Goal: Information Seeking & Learning: Learn about a topic

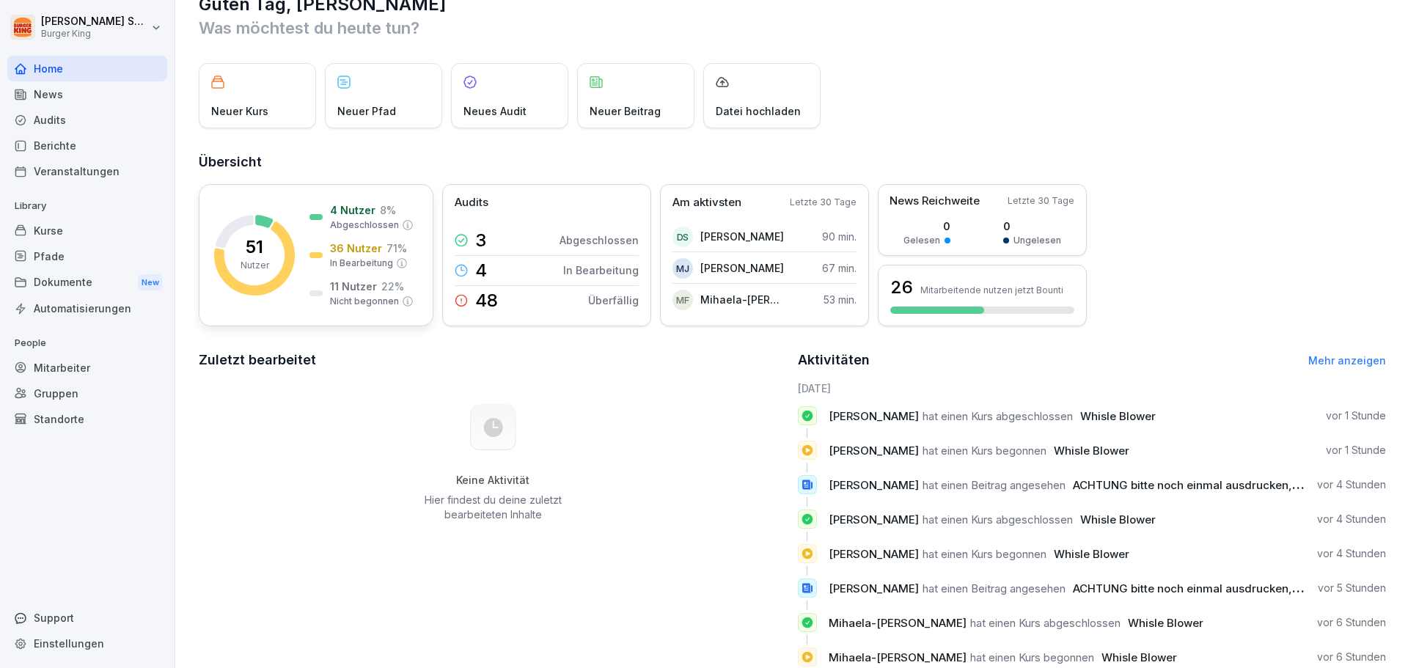
scroll to position [81, 0]
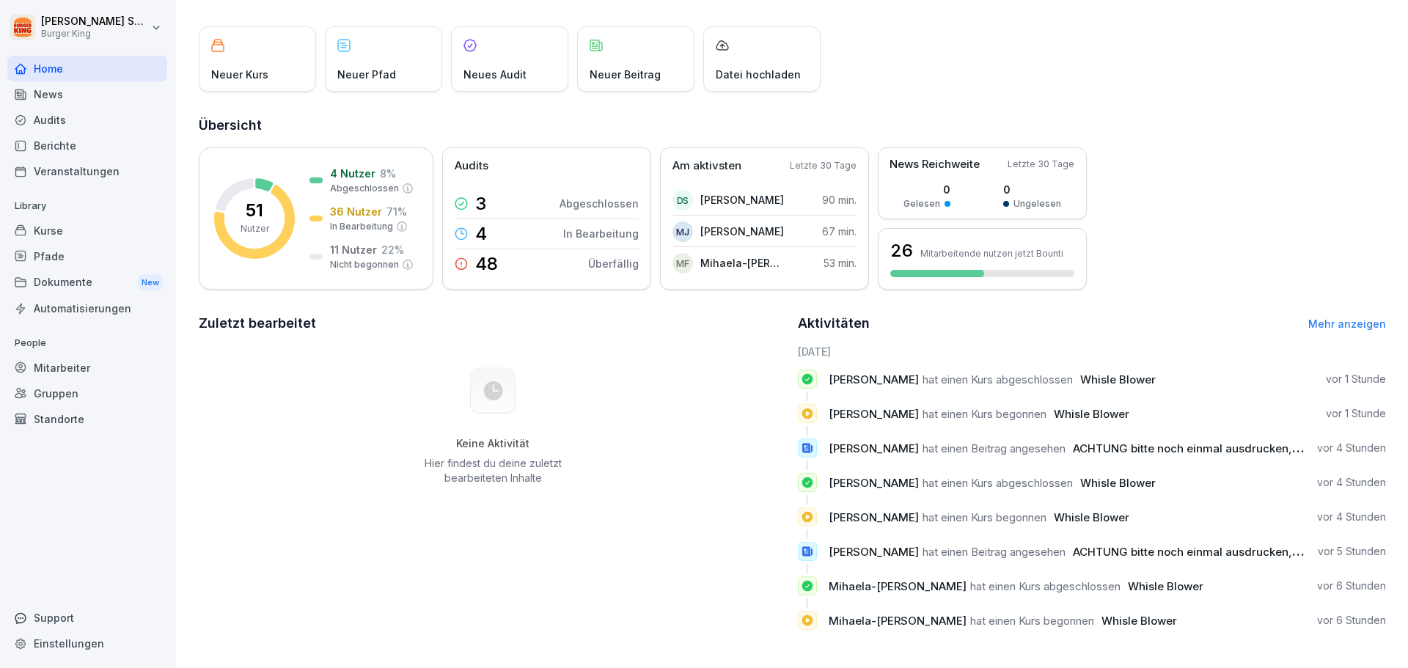
click at [62, 374] on div "Mitarbeiter" at bounding box center [87, 368] width 160 height 26
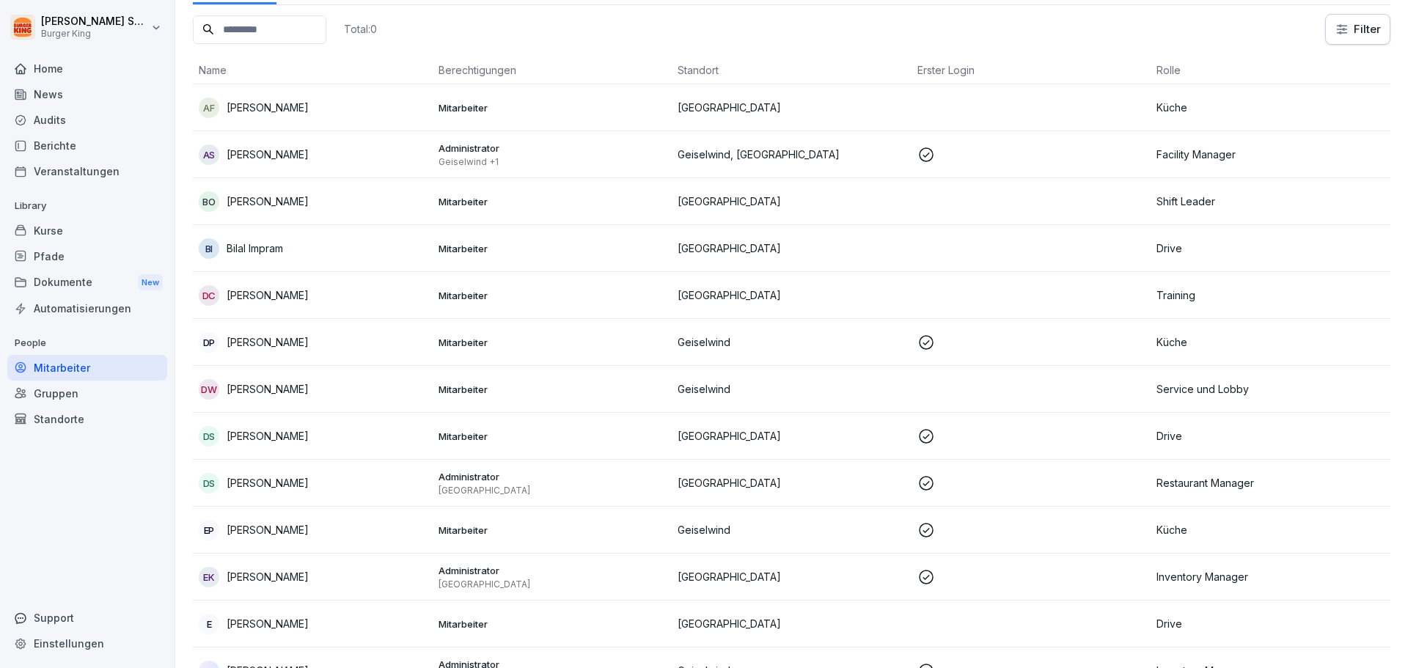
scroll to position [15, 0]
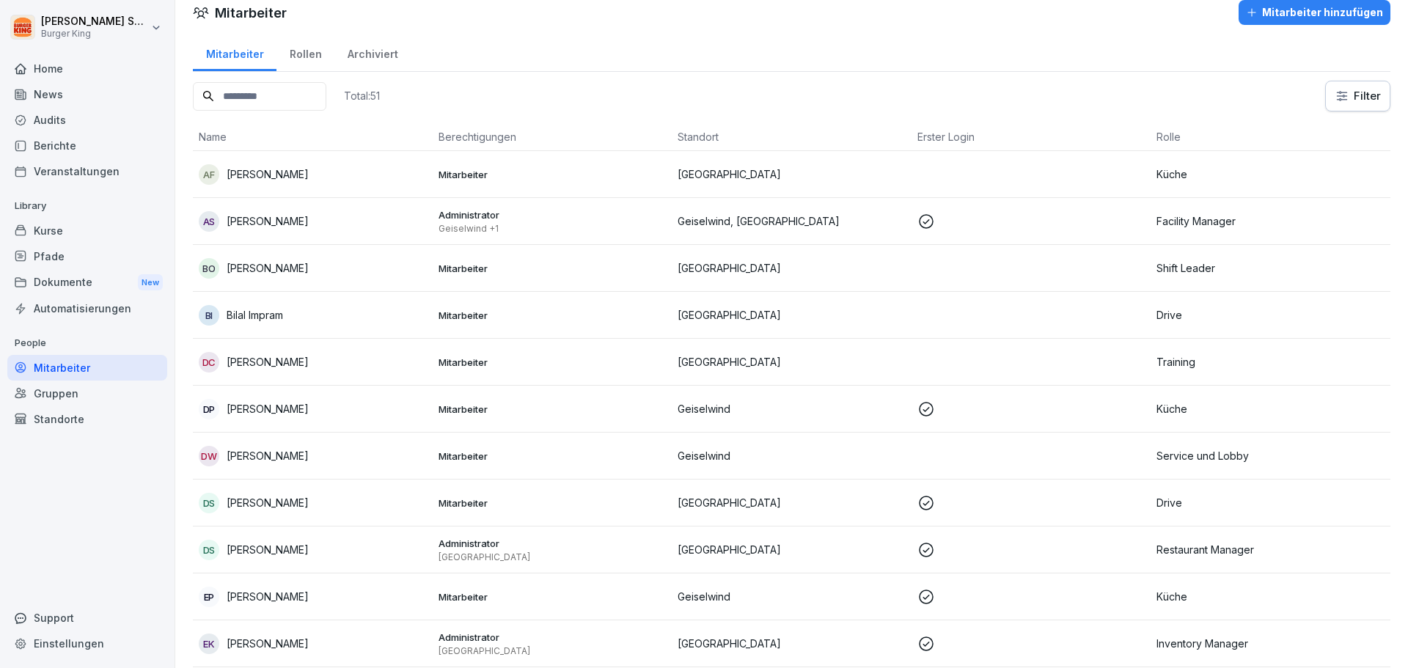
click at [387, 229] on div "AS Andreas Salmen" at bounding box center [313, 221] width 228 height 21
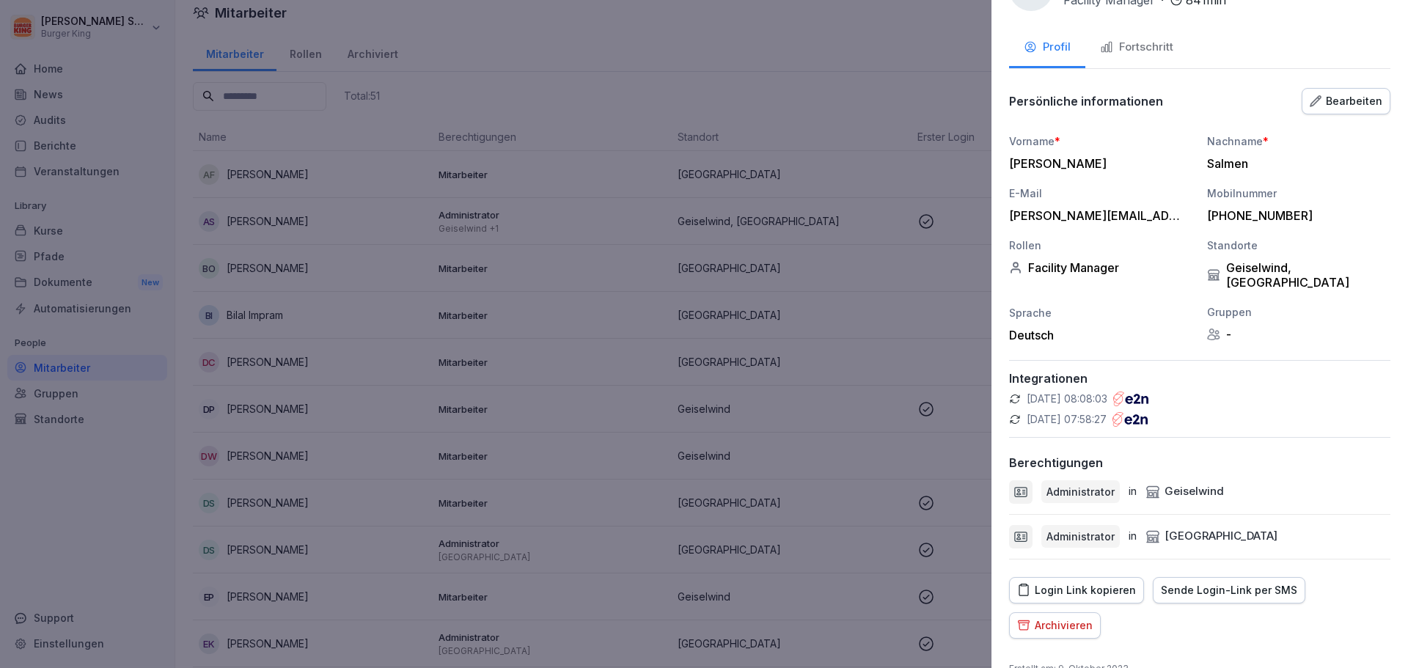
scroll to position [102, 0]
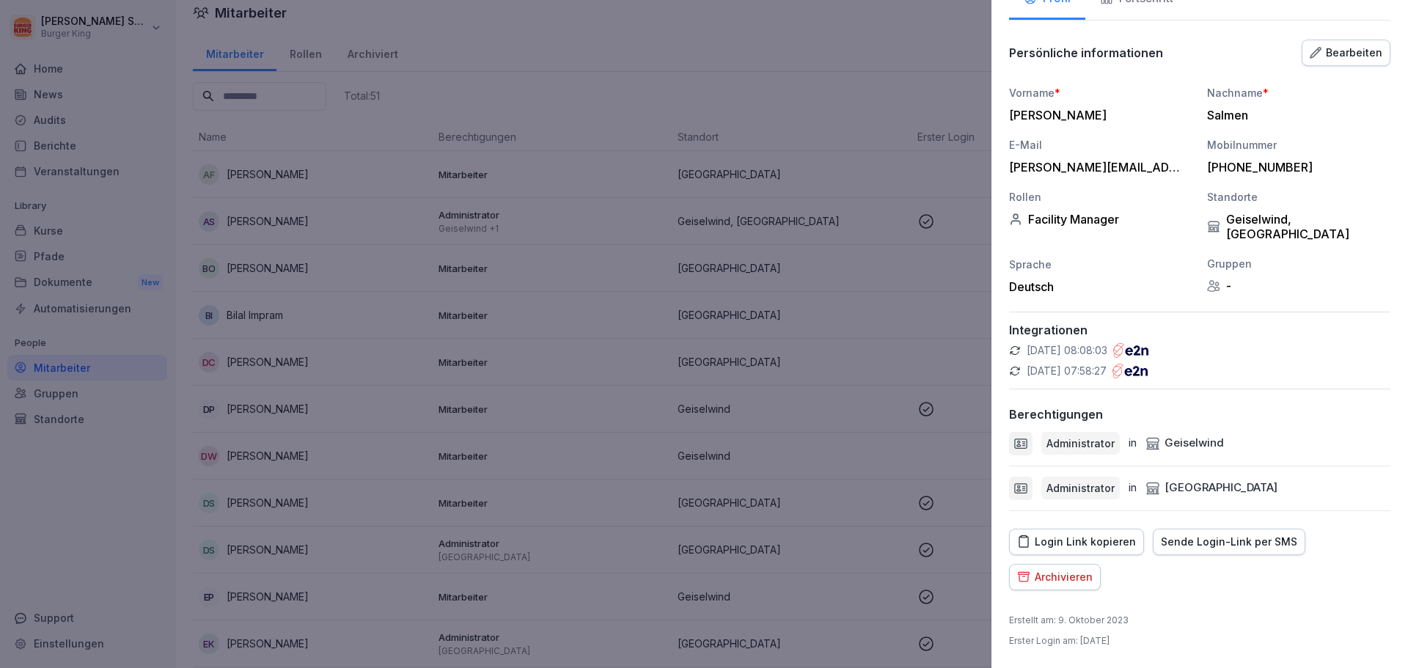
click at [1101, 540] on div "Login Link kopieren" at bounding box center [1076, 542] width 119 height 16
click at [1322, 56] on div "Bearbeiten" at bounding box center [1346, 53] width 73 height 16
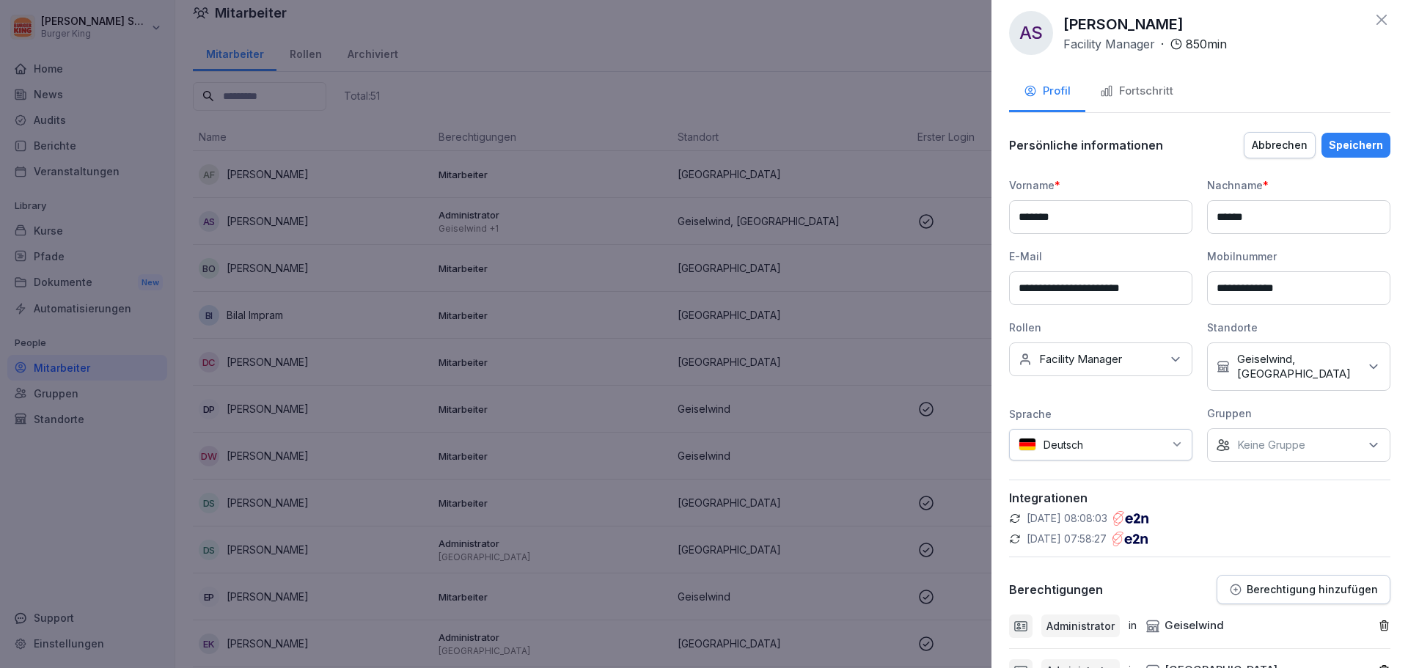
scroll to position [0, 0]
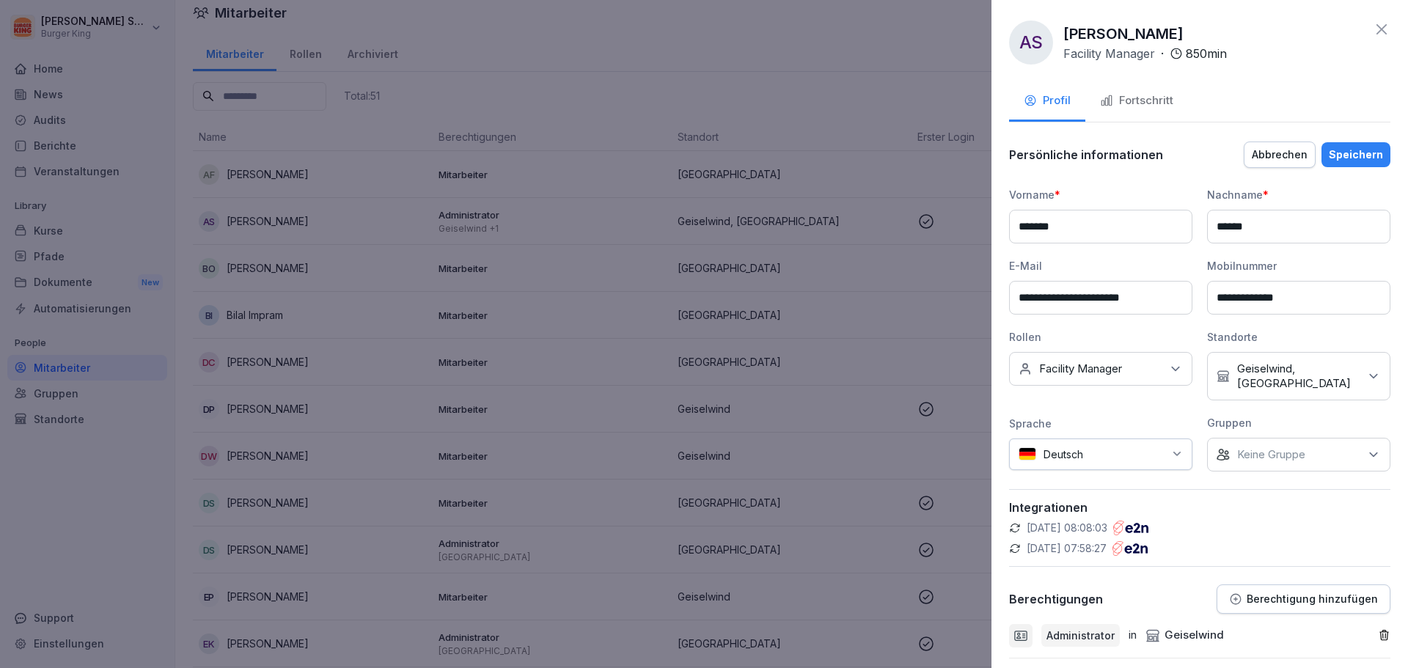
click at [1170, 373] on icon at bounding box center [1176, 369] width 15 height 15
click at [1264, 538] on div "13.10.2025, 08:08:03 13.10.2025, 07:58:27" at bounding box center [1199, 538] width 381 height 35
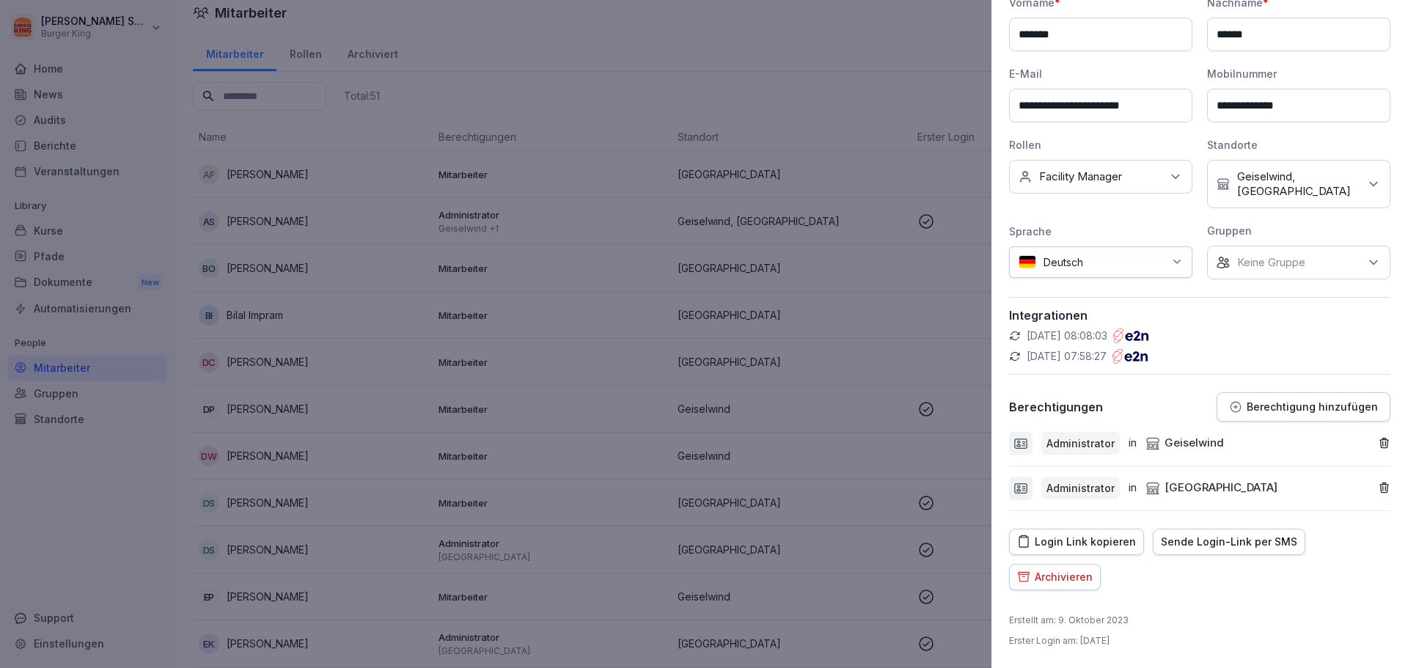
scroll to position [0, 0]
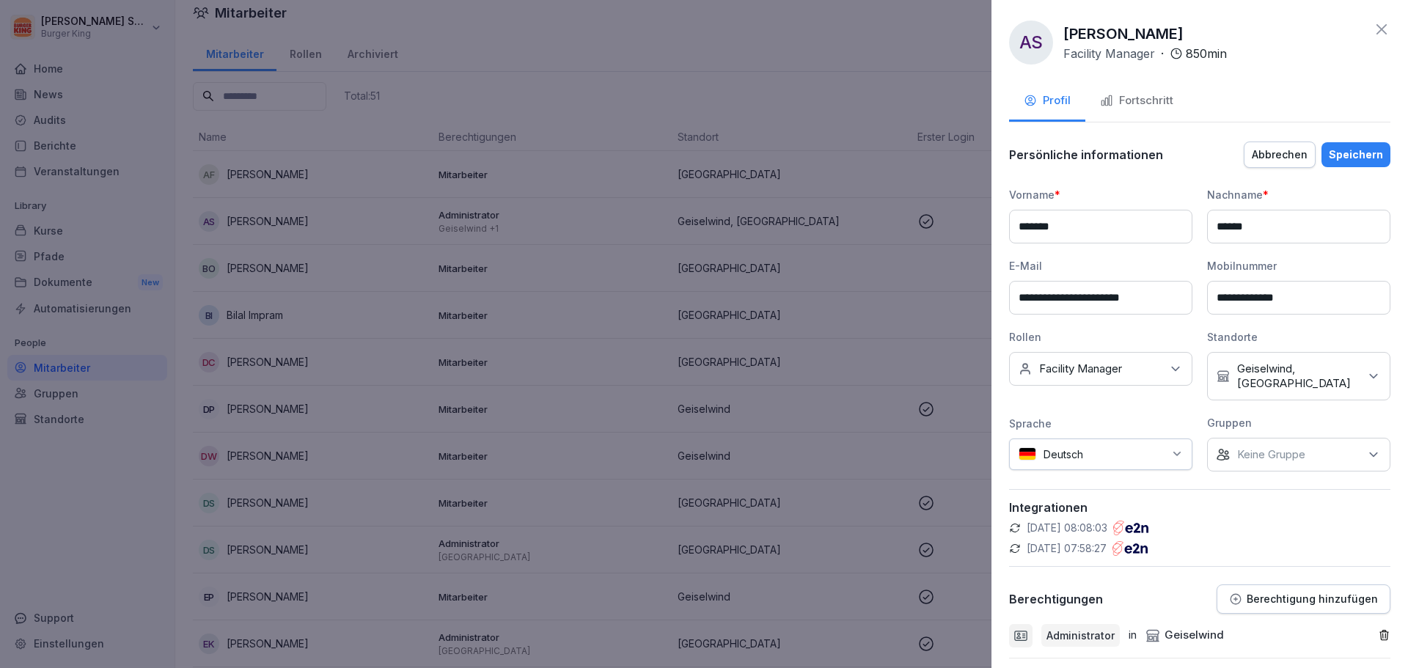
click at [1143, 103] on div "Fortschritt" at bounding box center [1136, 100] width 73 height 17
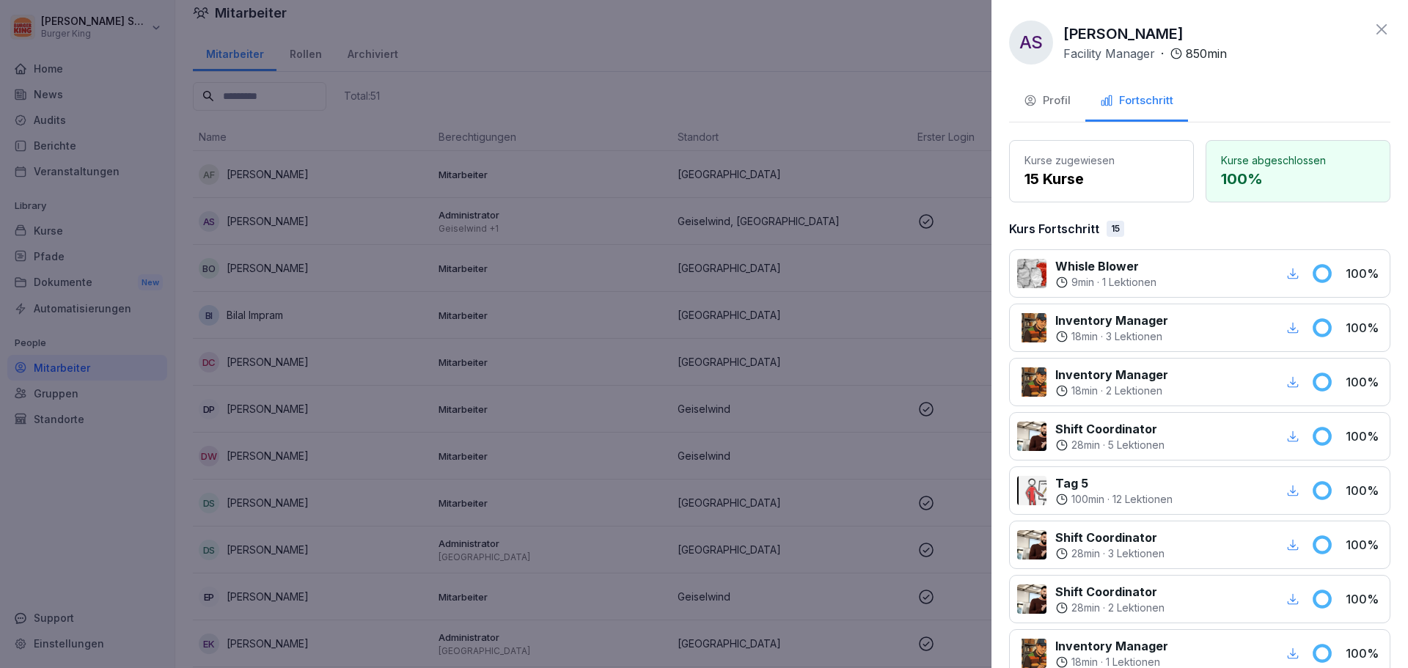
click at [858, 54] on div at bounding box center [704, 334] width 1408 height 668
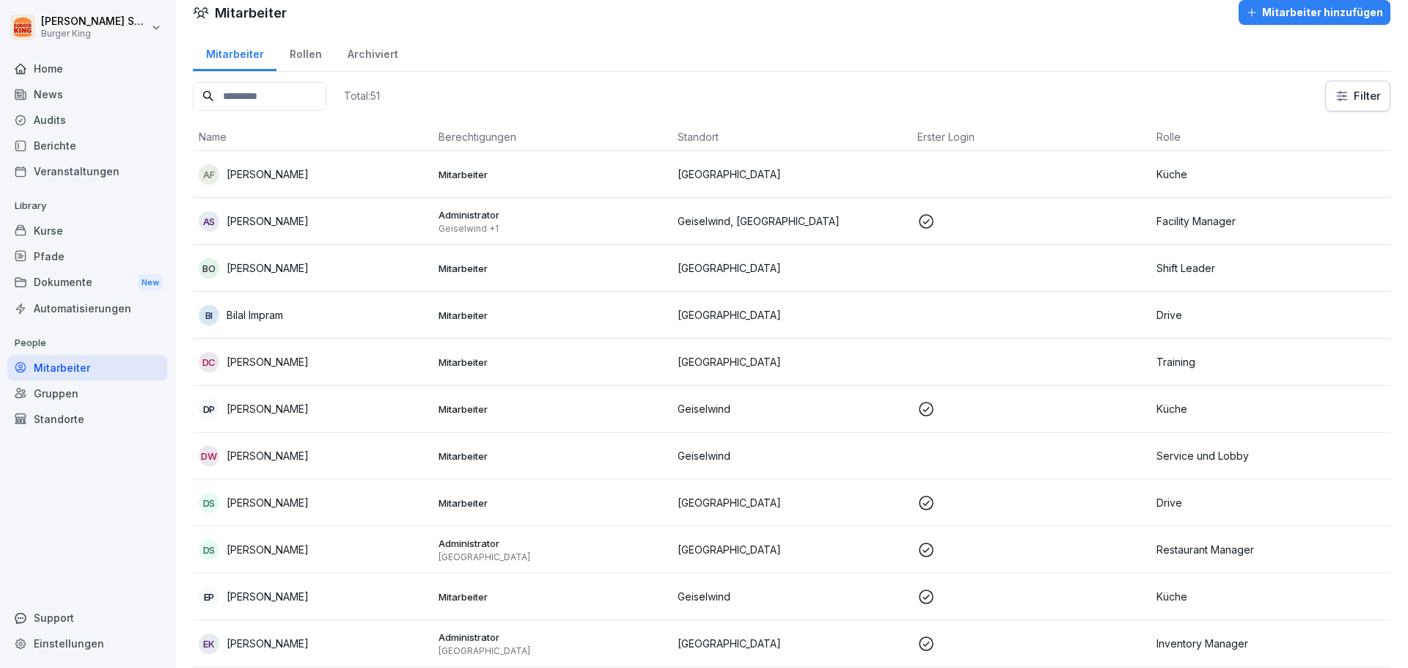
click at [290, 56] on div "Rollen" at bounding box center [306, 52] width 58 height 37
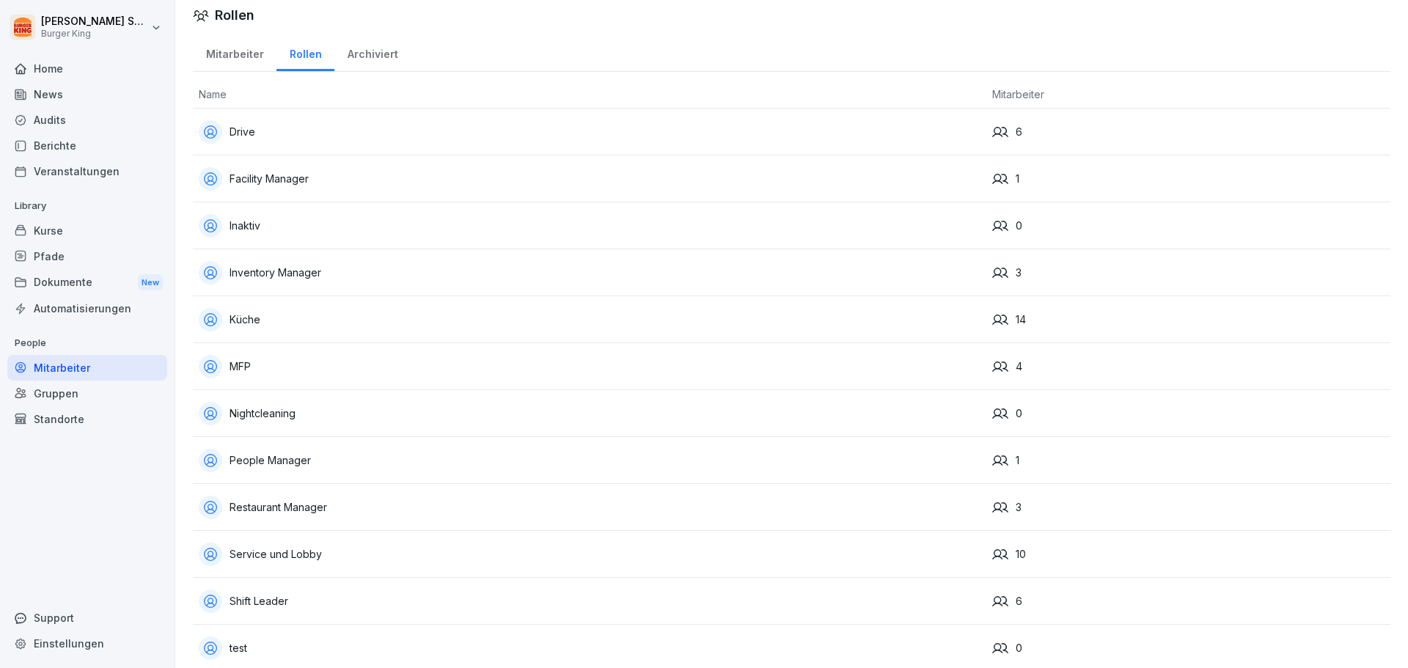
click at [361, 289] on td "Inventory Manager" at bounding box center [590, 272] width 794 height 47
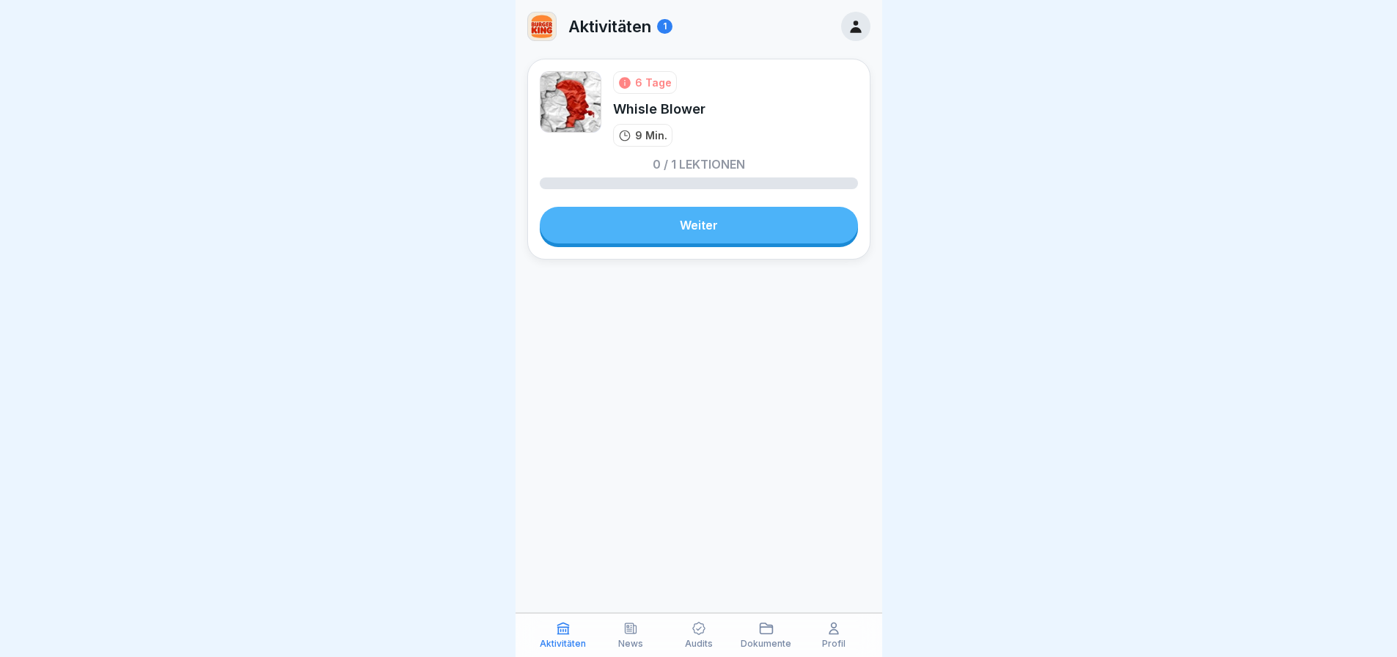
click at [764, 238] on link "Weiter" at bounding box center [699, 225] width 318 height 37
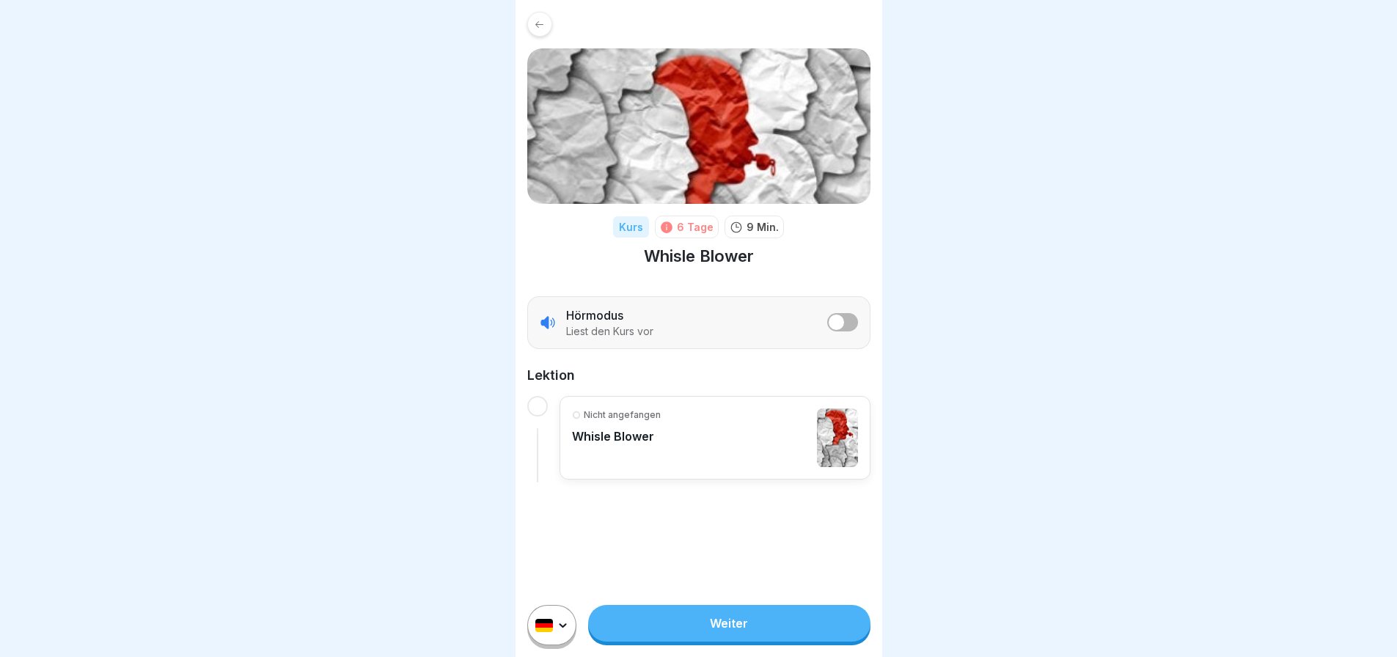
click at [533, 403] on div at bounding box center [537, 406] width 21 height 21
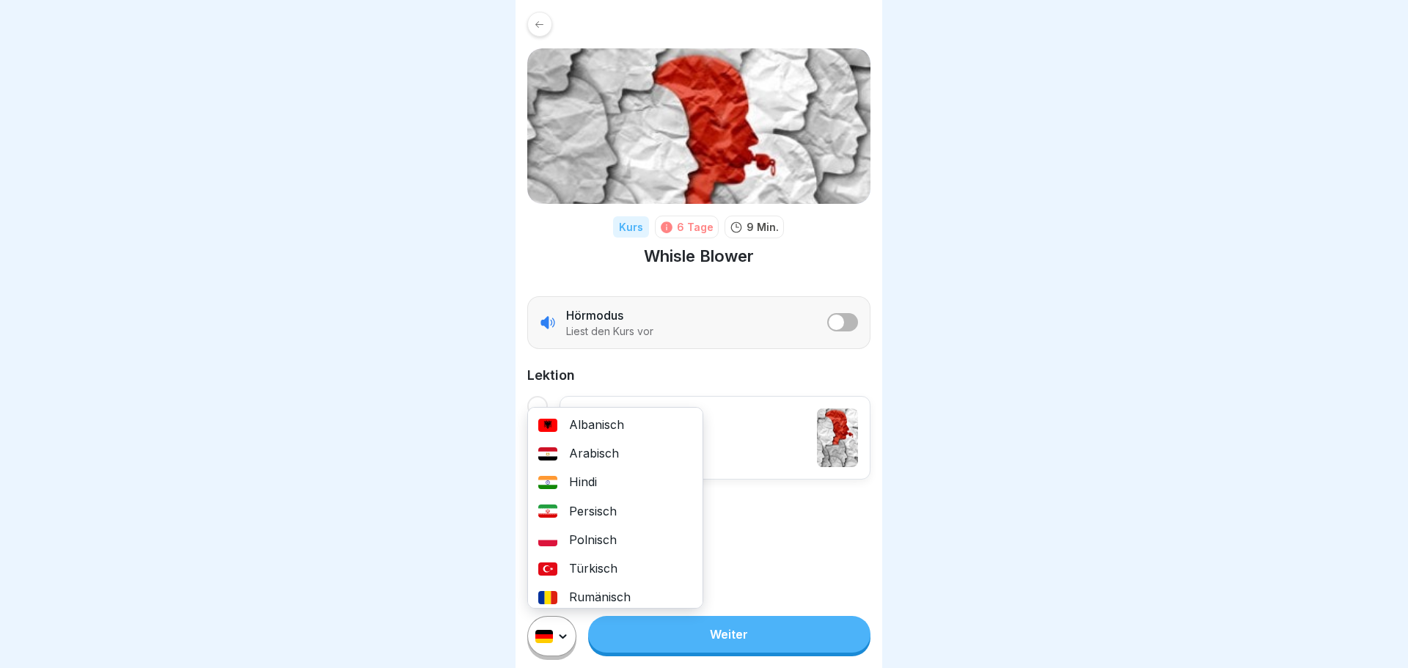
click at [554, 644] on html "Kurs 6 Tage 9 Min. Whisle Blower Hörmodus Liest den Kurs vor Lektion Nicht ange…" at bounding box center [704, 334] width 1408 height 668
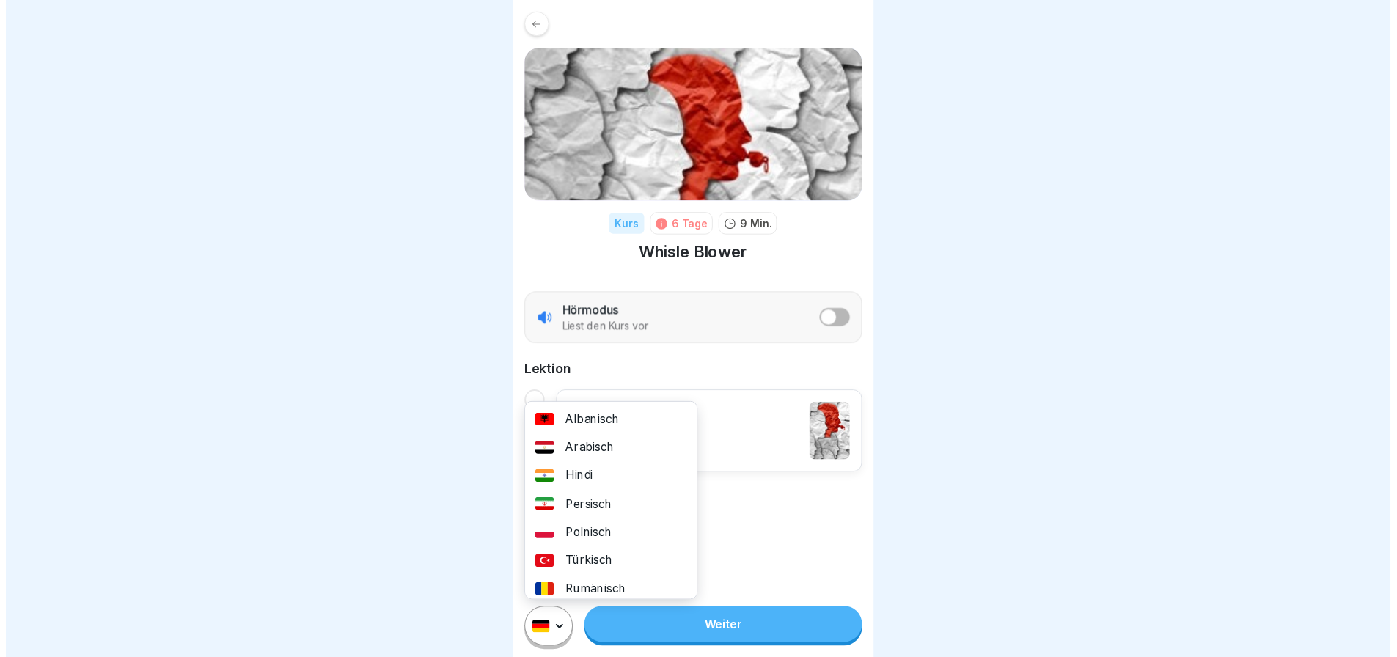
scroll to position [147, 0]
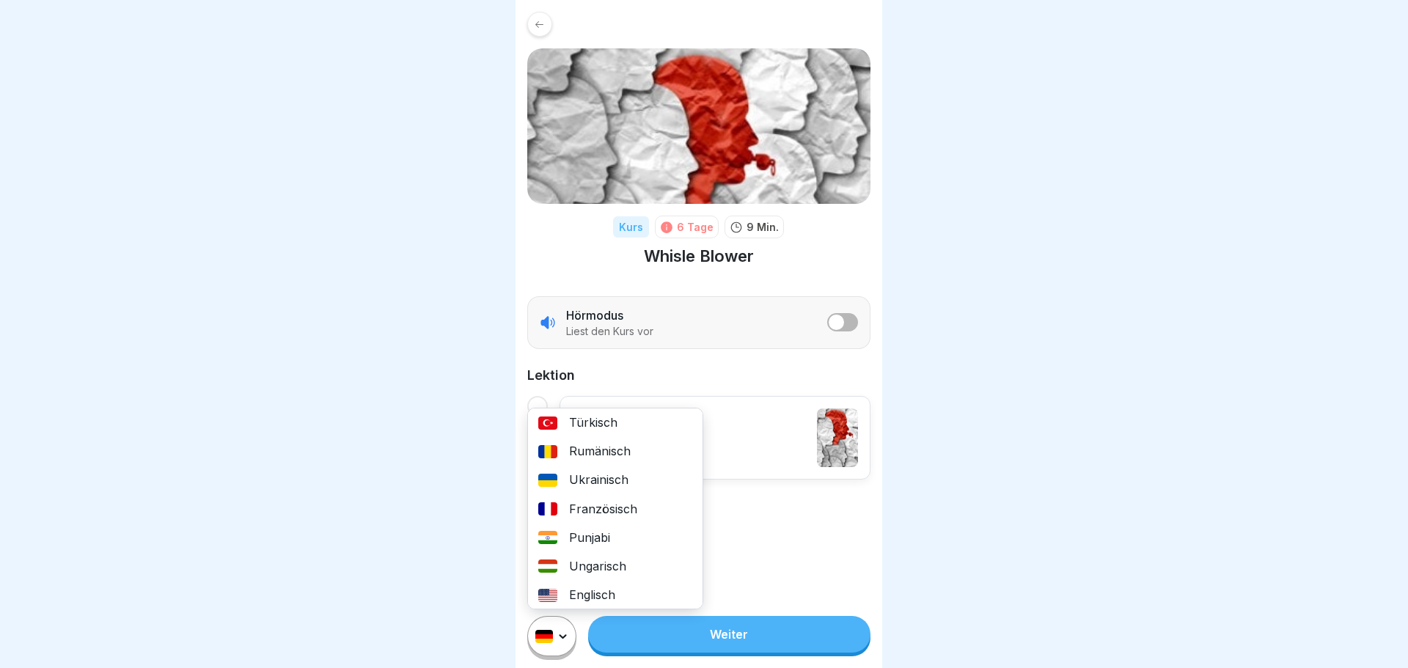
click at [594, 440] on div "Rumänisch" at bounding box center [615, 451] width 175 height 29
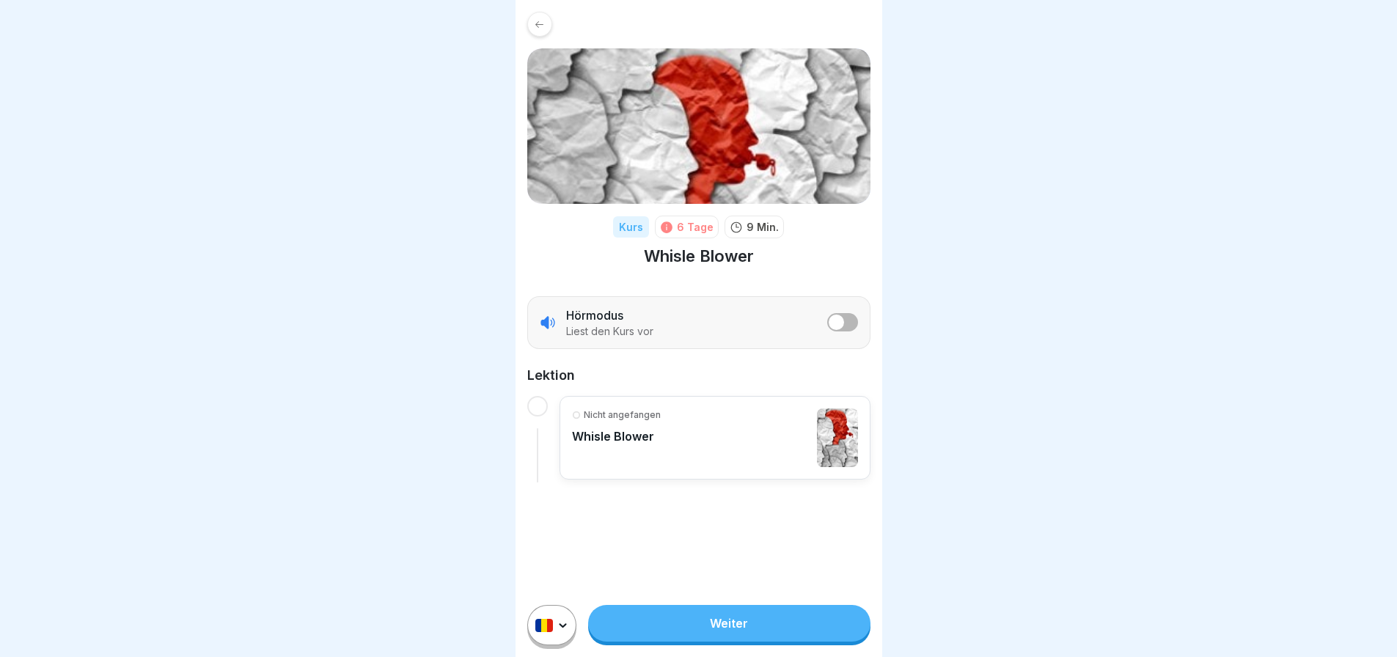
click at [687, 629] on link "Weiter" at bounding box center [729, 623] width 282 height 37
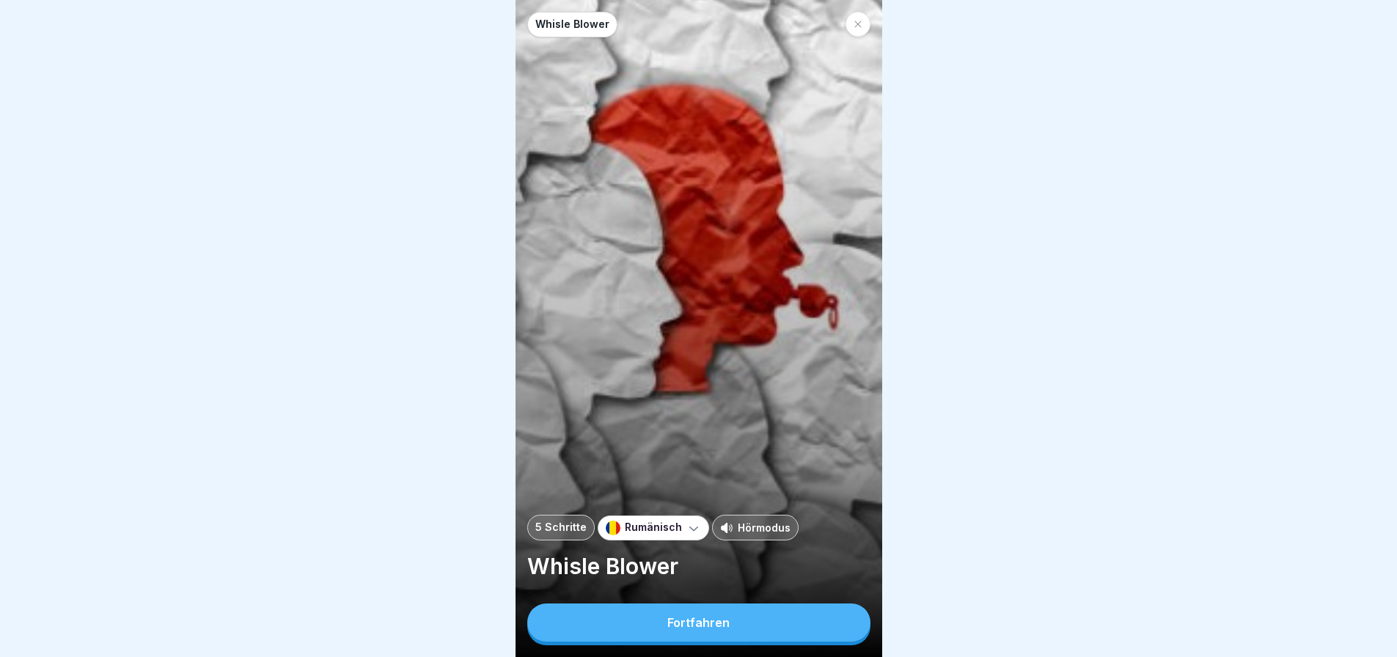
click at [687, 629] on div "Fortfahren" at bounding box center [699, 622] width 62 height 13
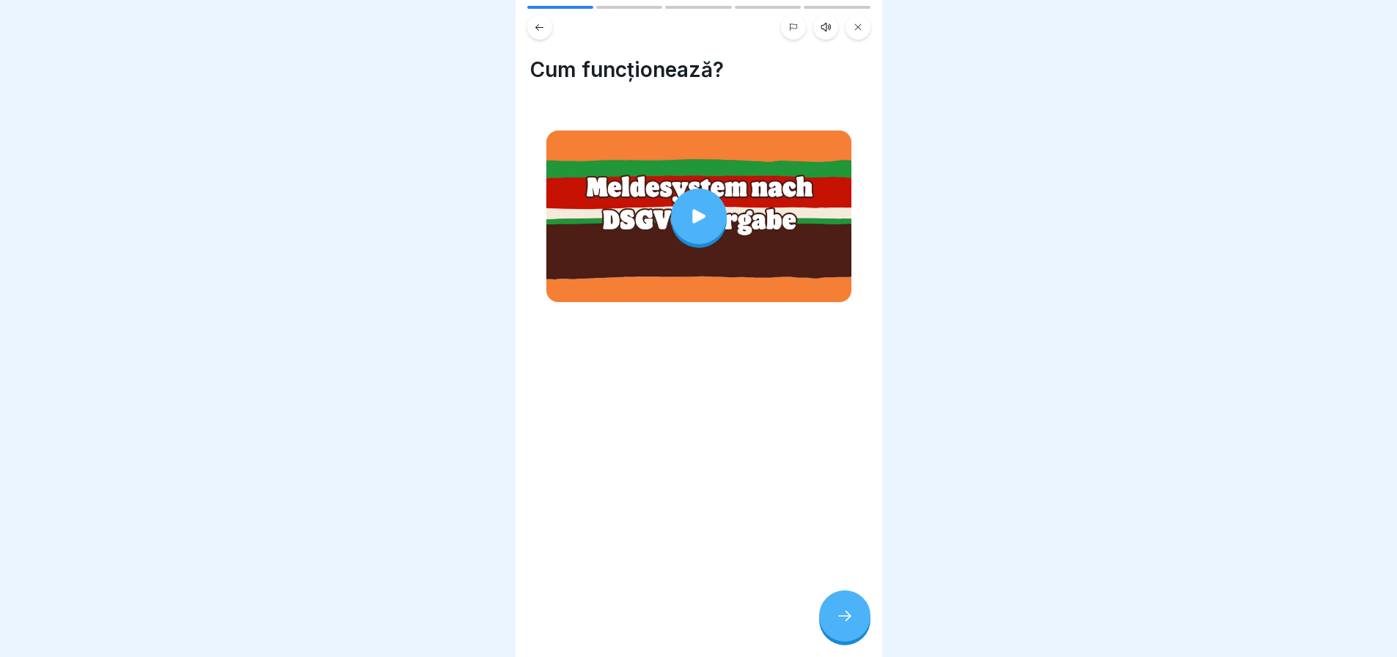
click at [689, 219] on icon at bounding box center [699, 216] width 21 height 21
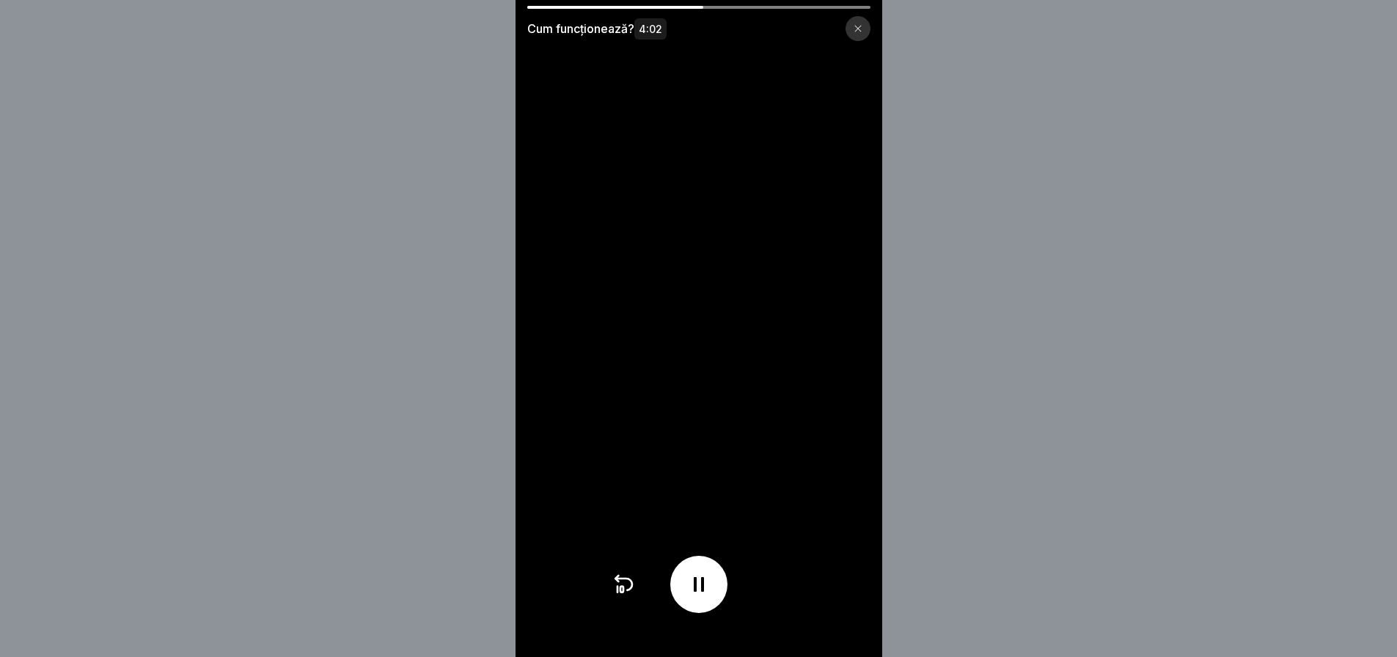
scroll to position [11, 0]
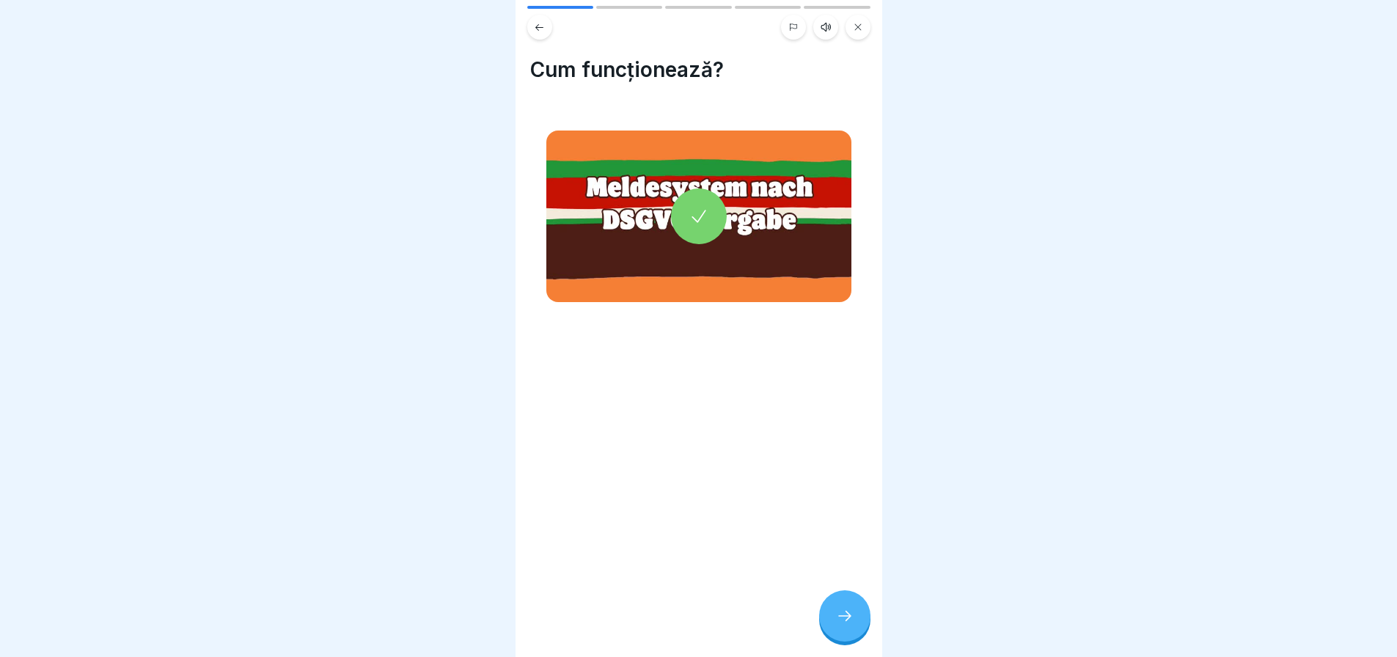
click at [827, 624] on div at bounding box center [844, 616] width 51 height 51
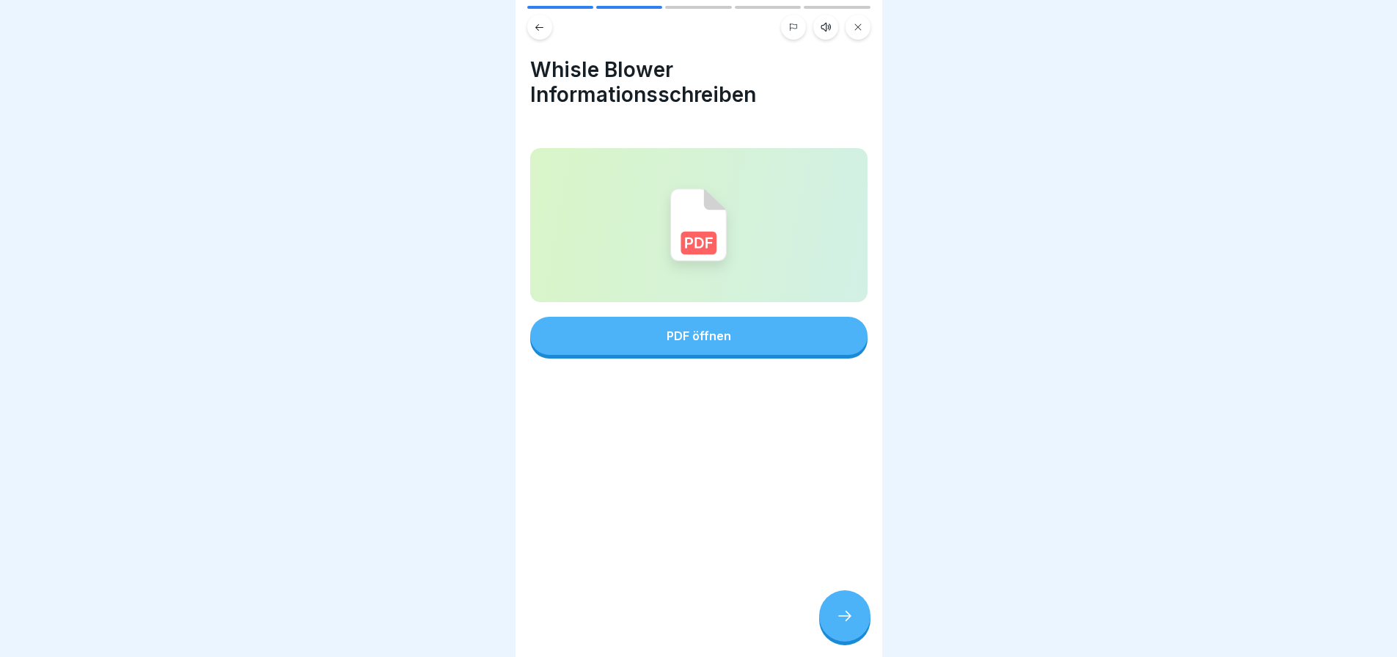
click at [689, 329] on div "PDF öffnen" at bounding box center [699, 335] width 65 height 13
click at [822, 606] on div at bounding box center [844, 616] width 51 height 51
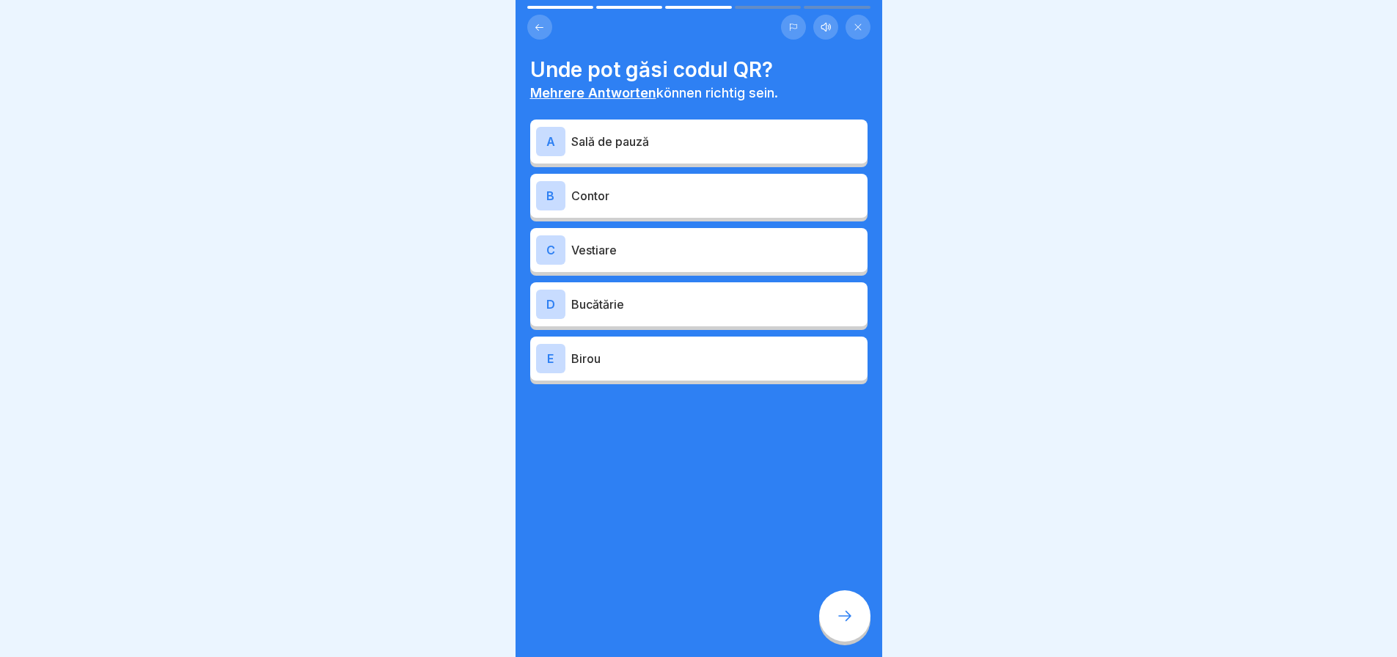
click at [574, 134] on p "Sală de pauză" at bounding box center [716, 142] width 290 height 18
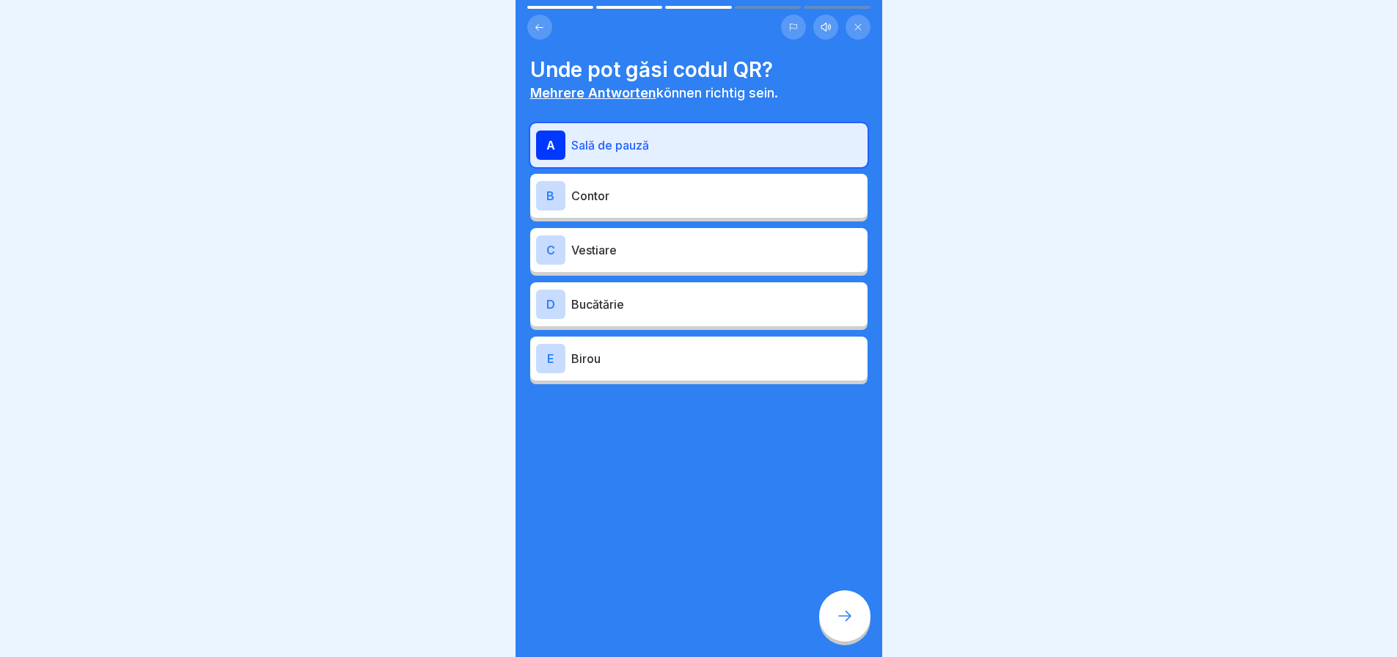
click at [565, 241] on div "C" at bounding box center [550, 249] width 29 height 29
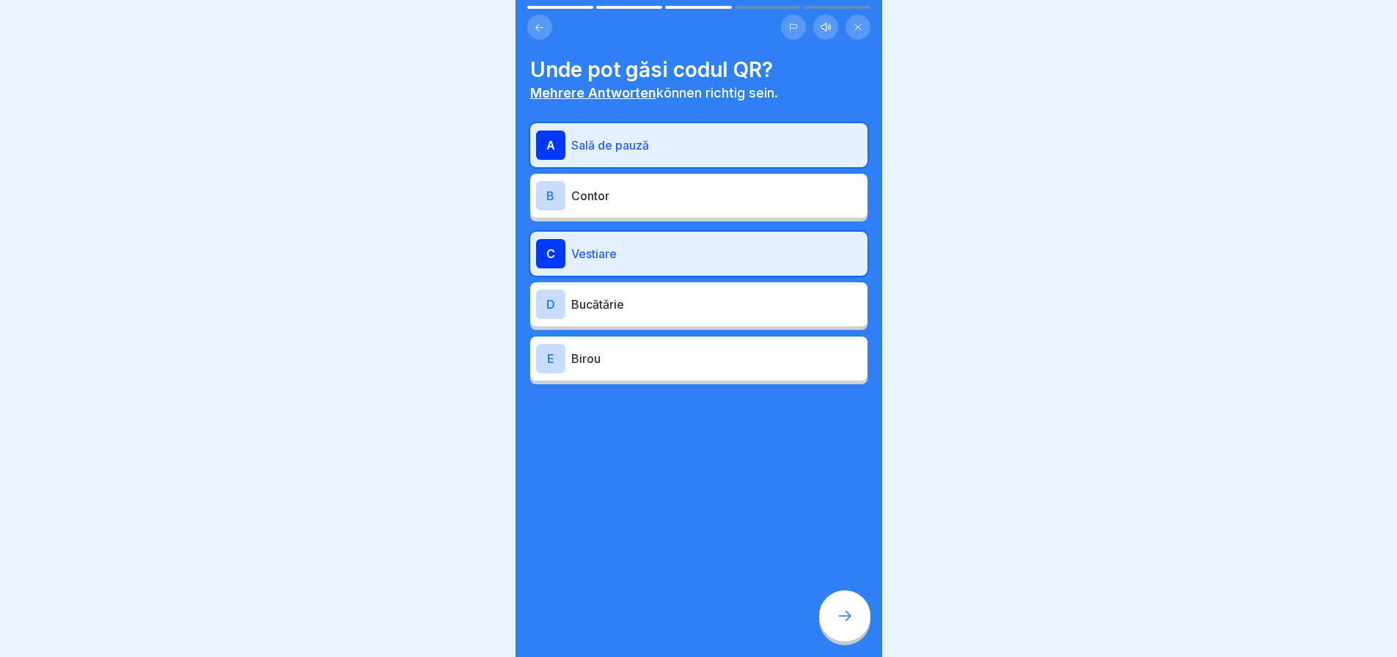
click at [601, 350] on p "Birou" at bounding box center [716, 359] width 290 height 18
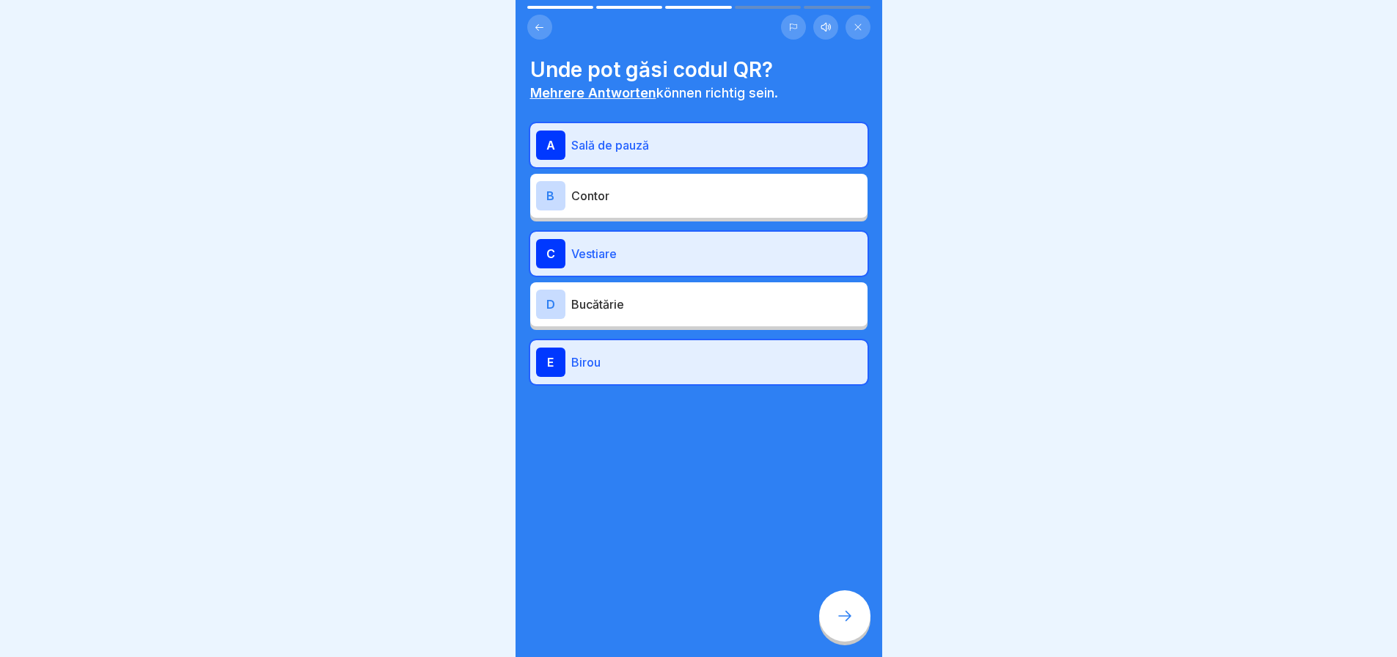
click at [836, 621] on icon at bounding box center [845, 616] width 18 height 18
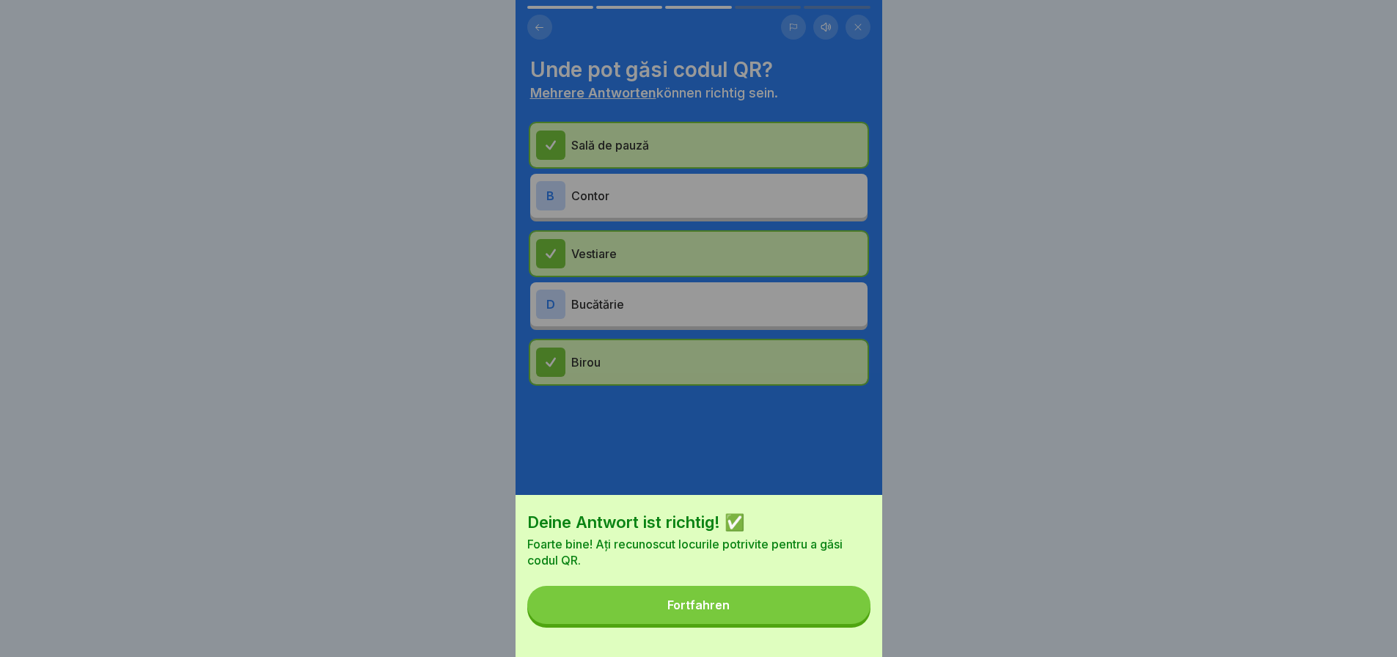
click at [836, 624] on button "Fortfahren" at bounding box center [698, 605] width 343 height 38
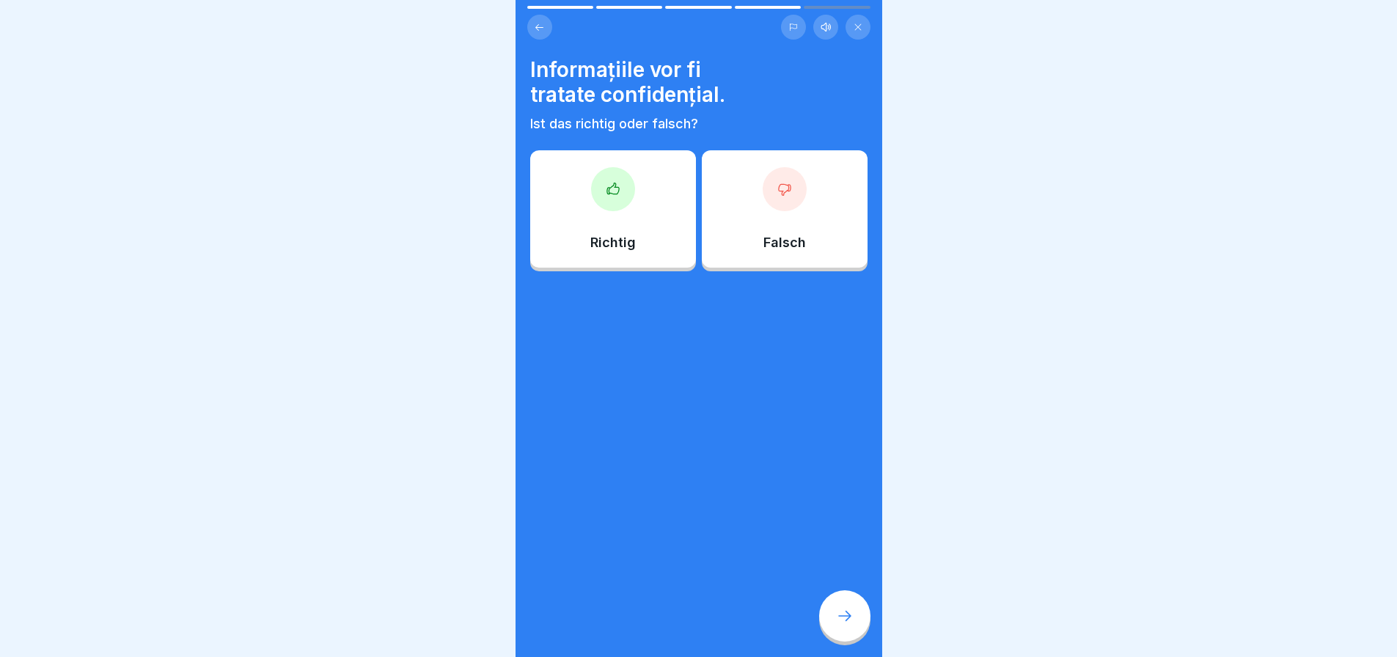
click at [626, 159] on div "Richtig" at bounding box center [613, 208] width 166 height 117
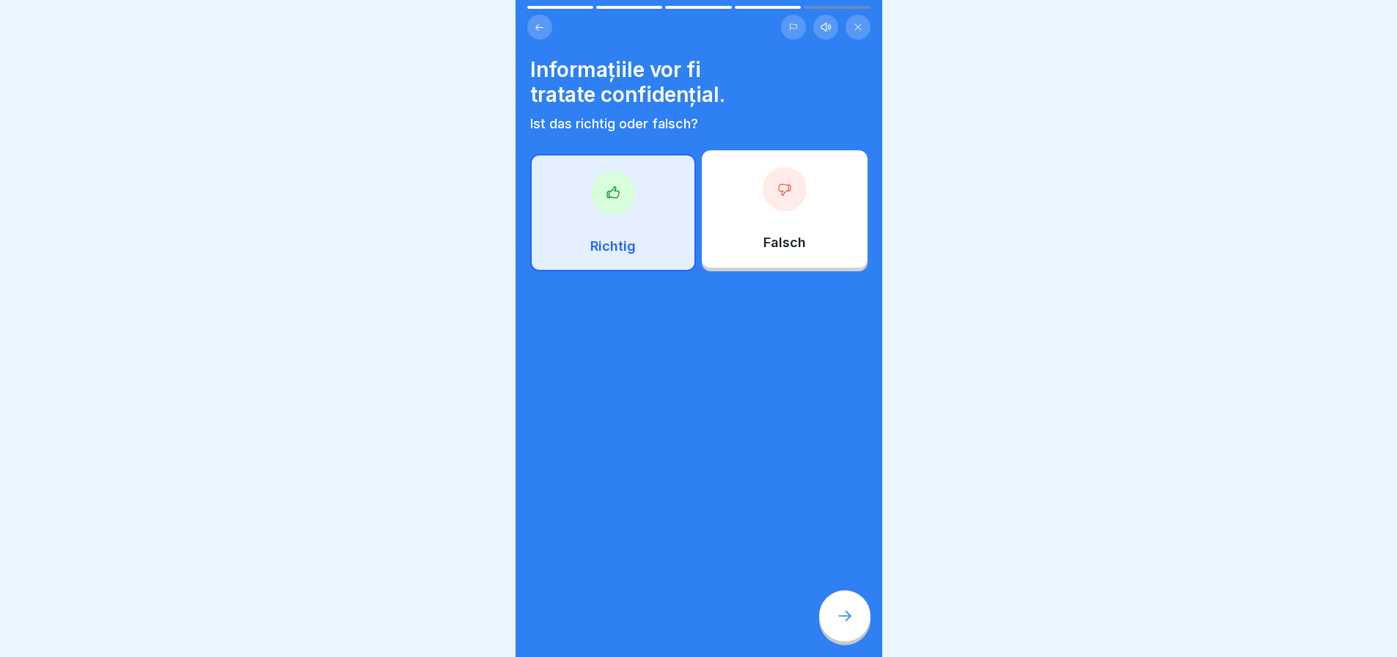
click at [837, 608] on div at bounding box center [844, 616] width 51 height 51
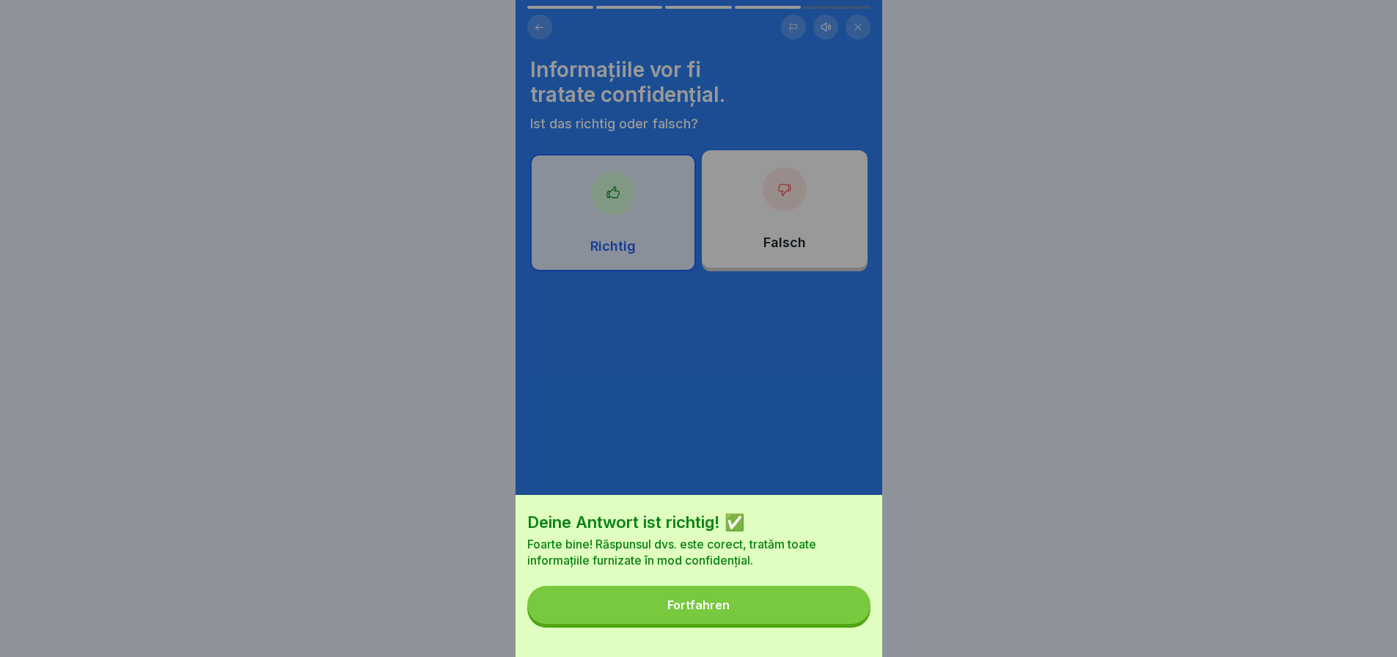
click at [817, 604] on button "Fortfahren" at bounding box center [698, 605] width 343 height 38
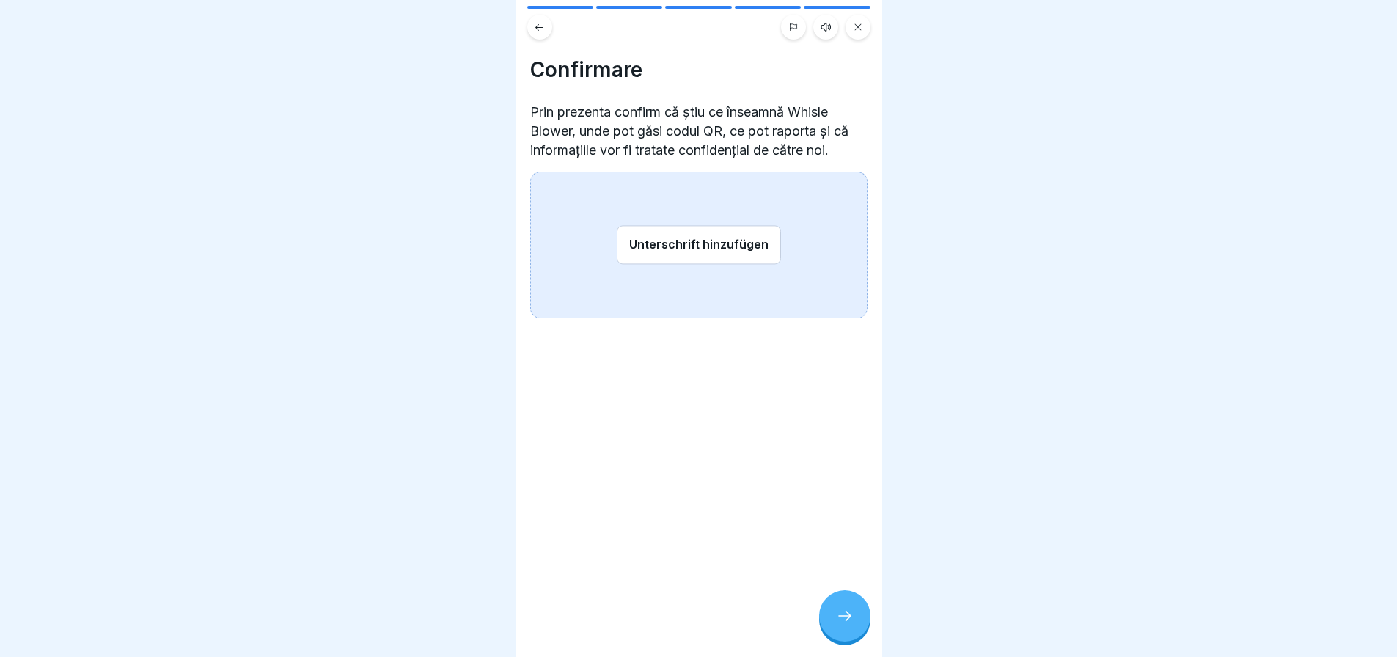
click at [698, 235] on button "Unterschrift hinzufügen" at bounding box center [699, 244] width 164 height 39
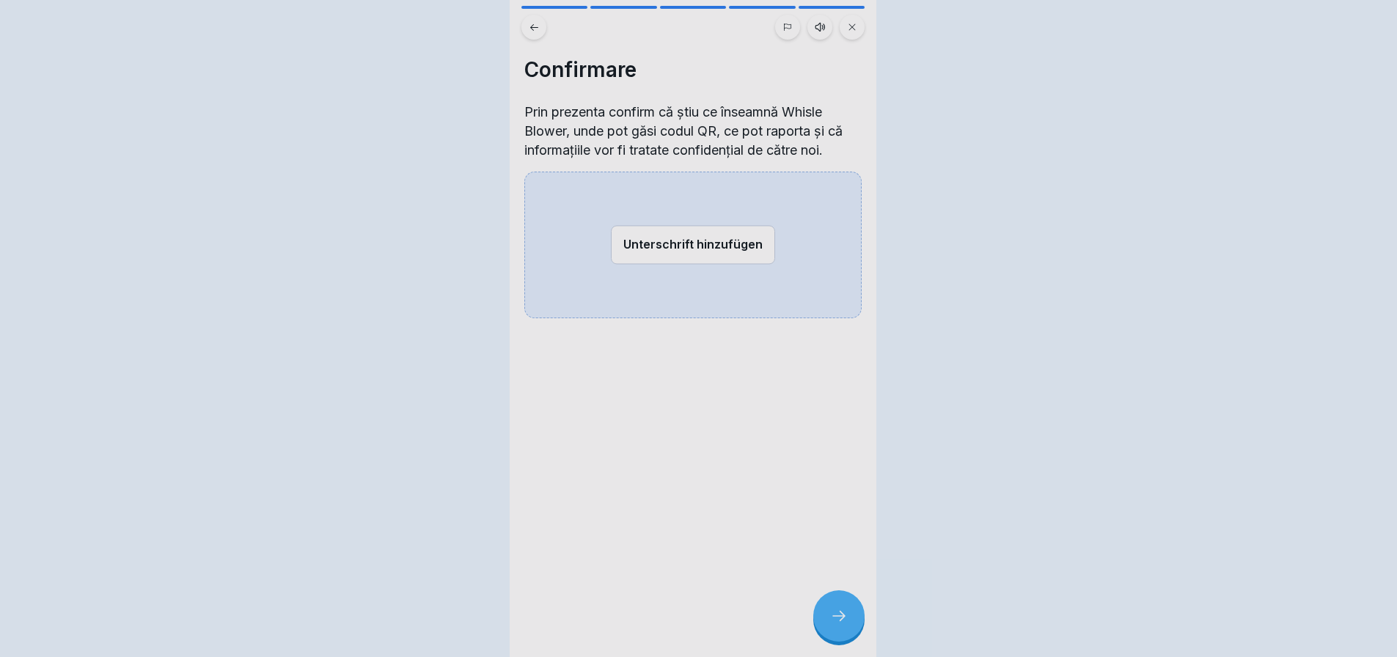
scroll to position [0, 0]
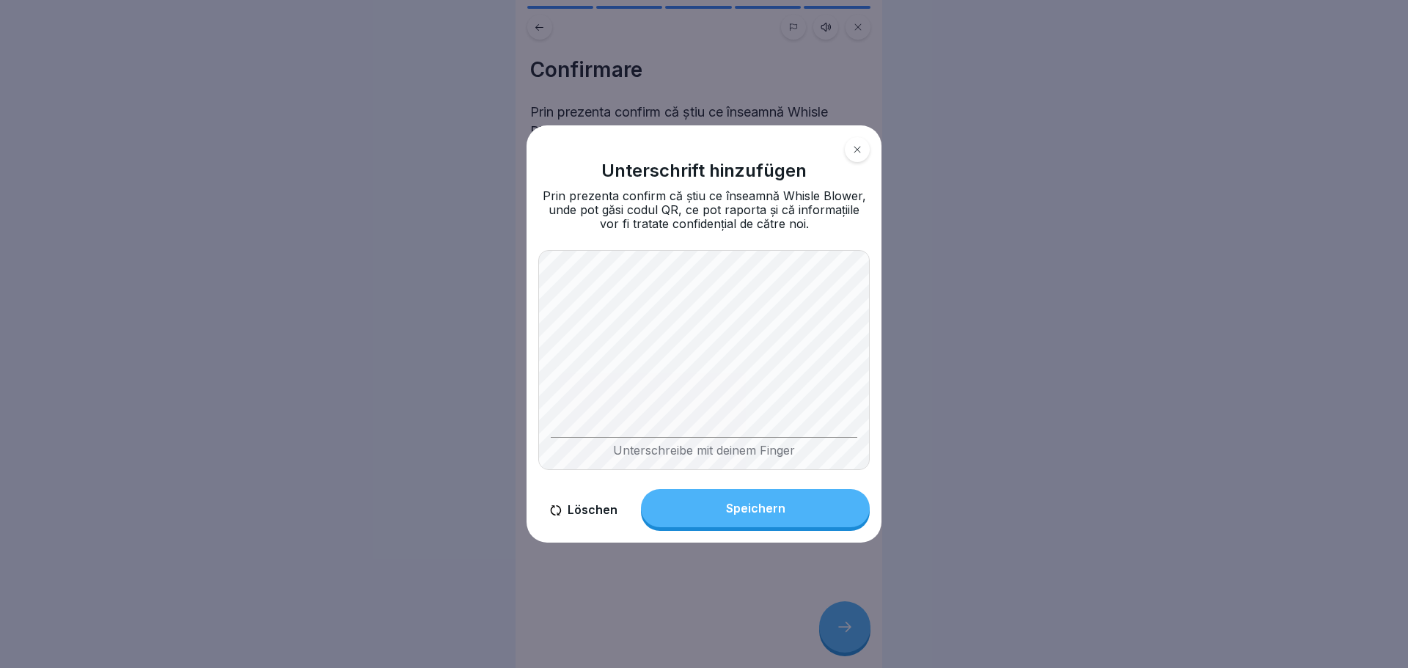
click at [912, 315] on body "Whisle Blower 5 Schritte Rumänisch Hörmodus Whisle Blower Fortfahren Cum funcți…" at bounding box center [698, 334] width 1397 height 668
click at [614, 512] on button "Löschen" at bounding box center [583, 510] width 91 height 42
click at [785, 508] on button "Speichern" at bounding box center [755, 508] width 229 height 38
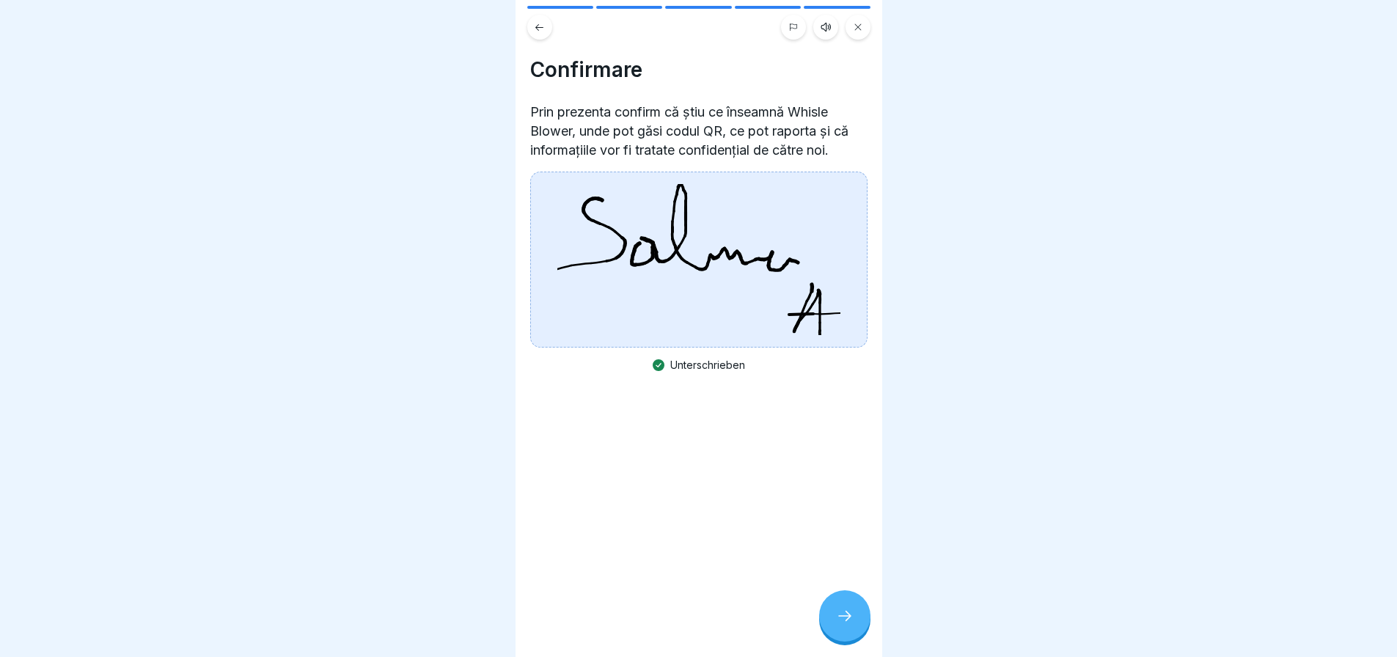
click at [840, 625] on icon at bounding box center [845, 616] width 18 height 18
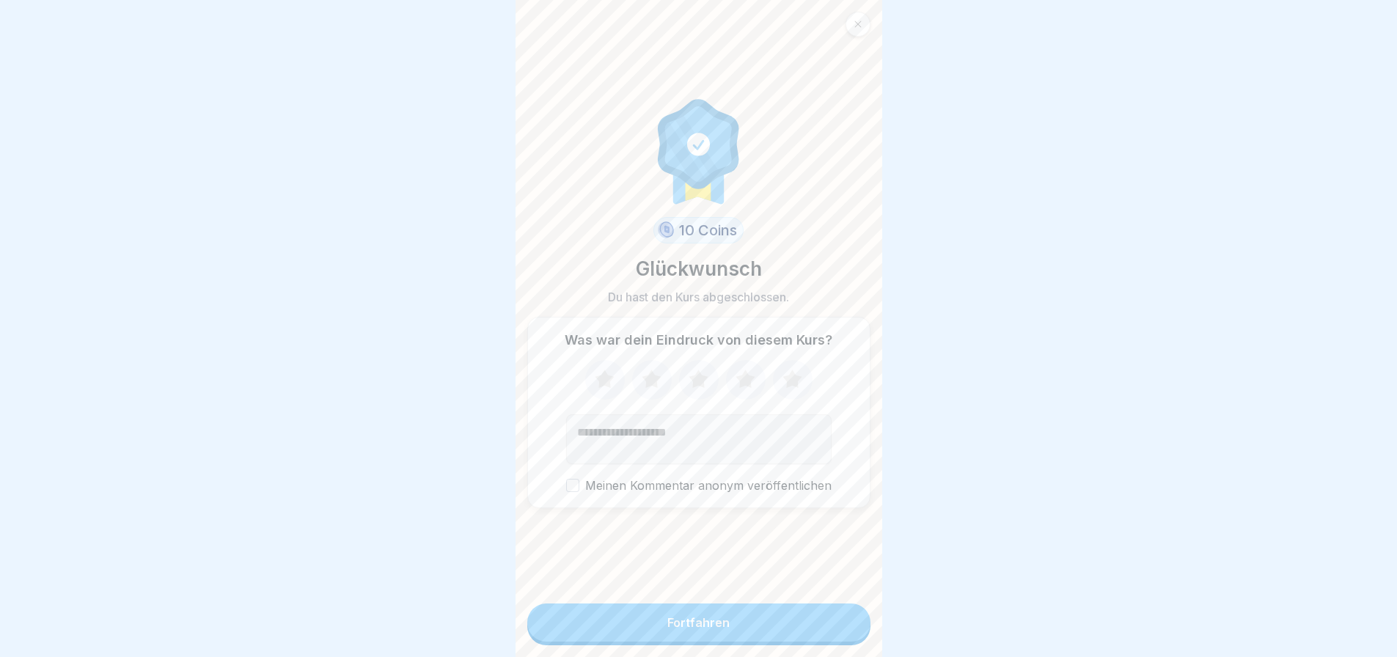
click at [698, 629] on div "Fortfahren" at bounding box center [699, 622] width 62 height 13
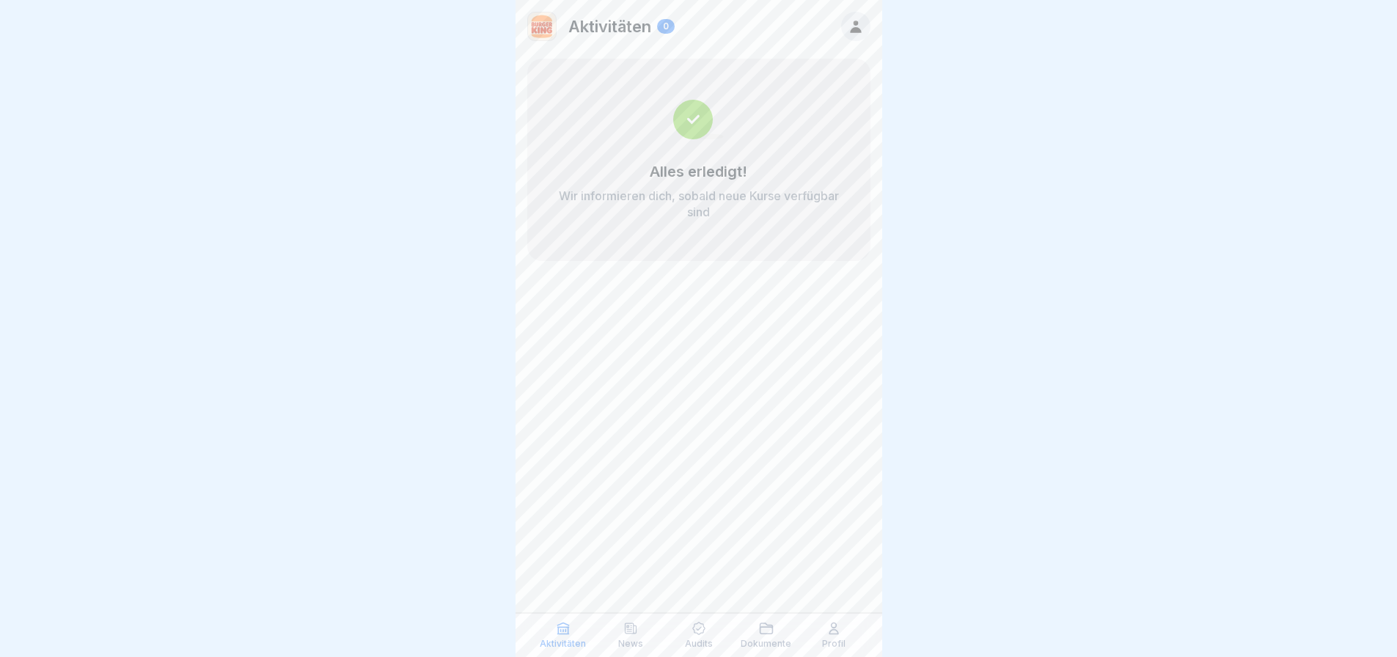
click at [543, 29] on img at bounding box center [542, 26] width 28 height 28
click at [568, 635] on icon at bounding box center [563, 628] width 15 height 15
click at [782, 642] on p "Dokumente" at bounding box center [766, 644] width 51 height 10
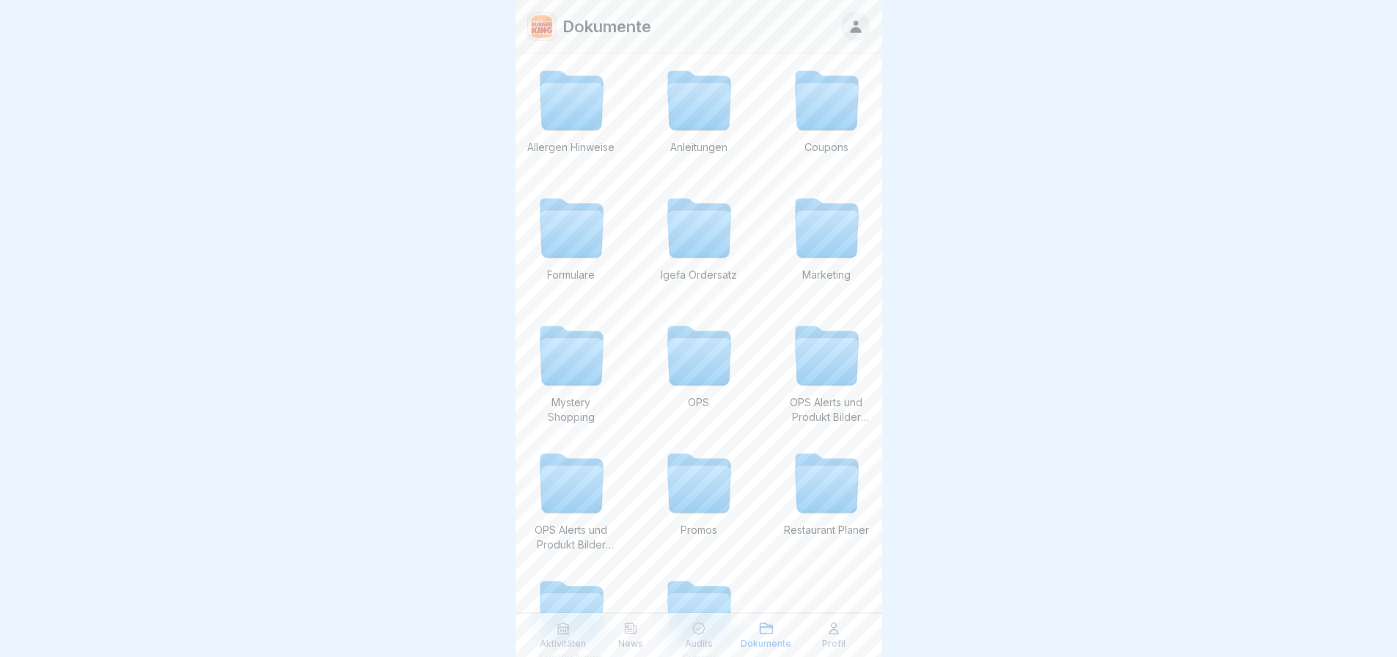
click at [847, 643] on div "Profil" at bounding box center [834, 635] width 60 height 28
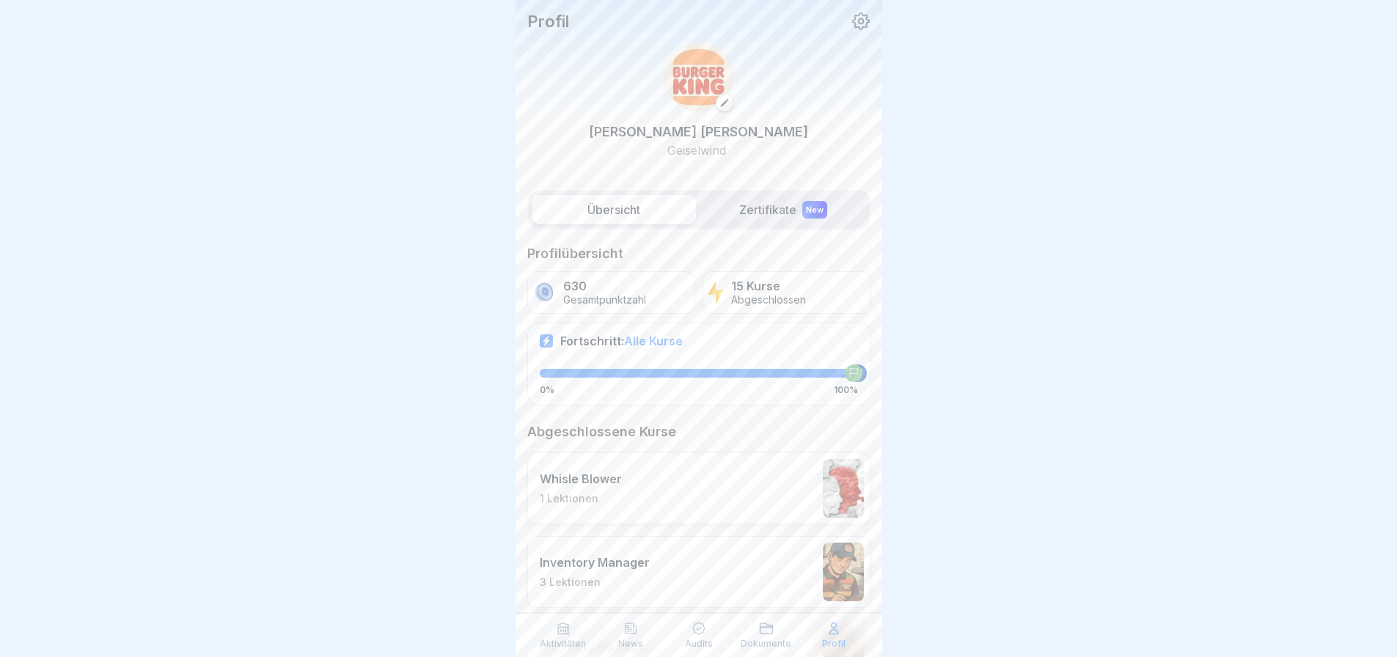
click at [595, 210] on label "Übersicht" at bounding box center [615, 209] width 164 height 29
click at [751, 200] on label "Zertifikate New" at bounding box center [784, 209] width 164 height 29
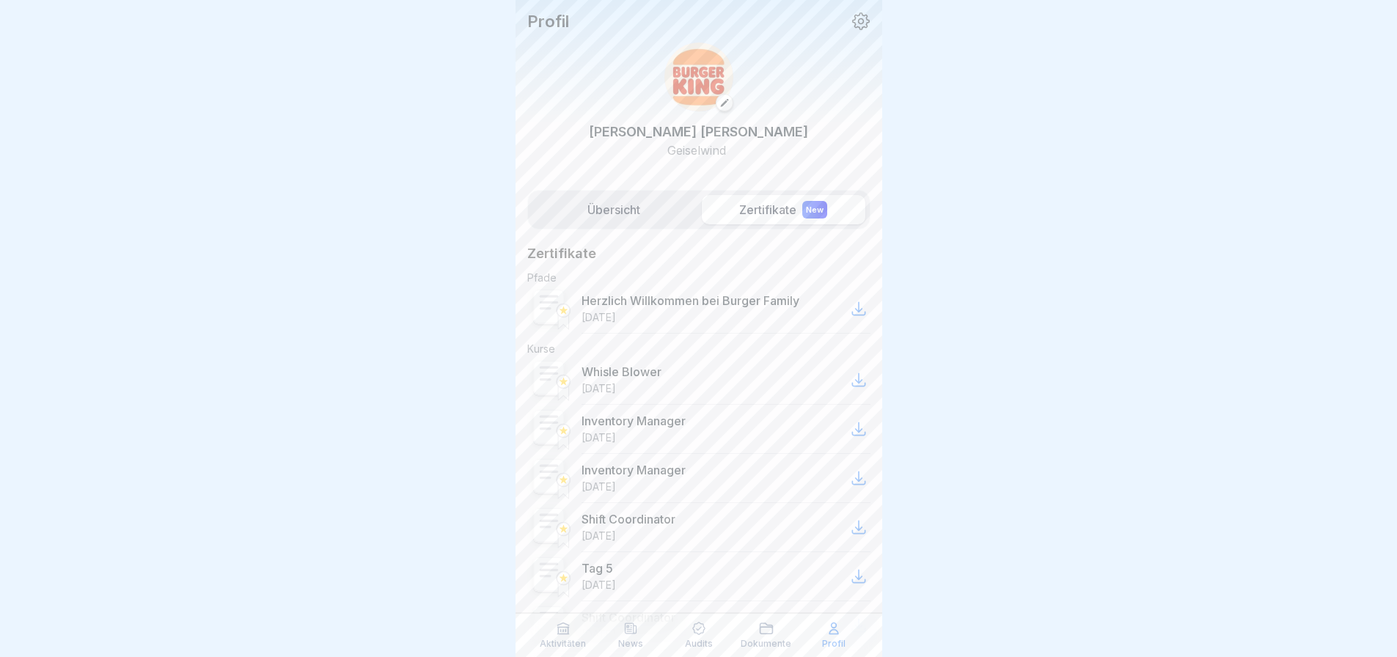
click at [569, 200] on label "Übersicht" at bounding box center [615, 209] width 164 height 29
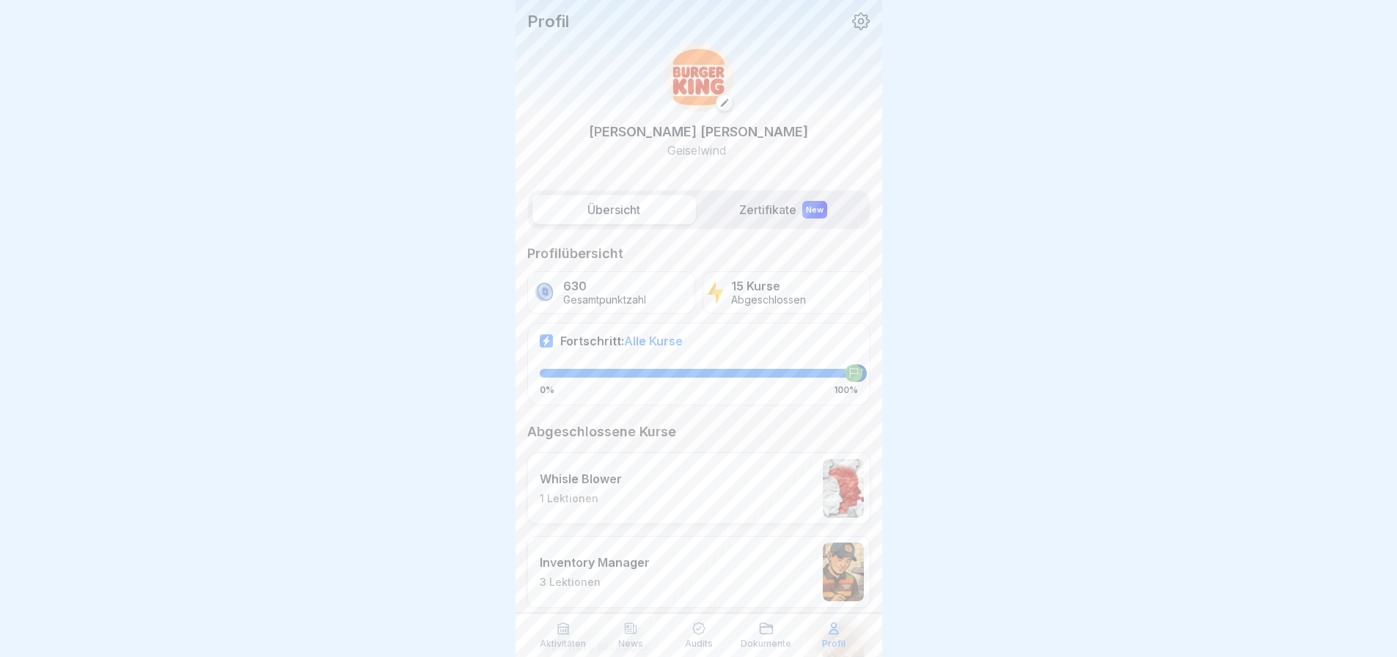
drag, startPoint x: 849, startPoint y: 372, endPoint x: 866, endPoint y: 373, distance: 16.9
click at [602, 290] on p "630" at bounding box center [604, 286] width 83 height 14
click at [777, 298] on p "Abgeschlossen" at bounding box center [768, 300] width 75 height 12
drag, startPoint x: 841, startPoint y: 378, endPoint x: 452, endPoint y: 359, distance: 389.3
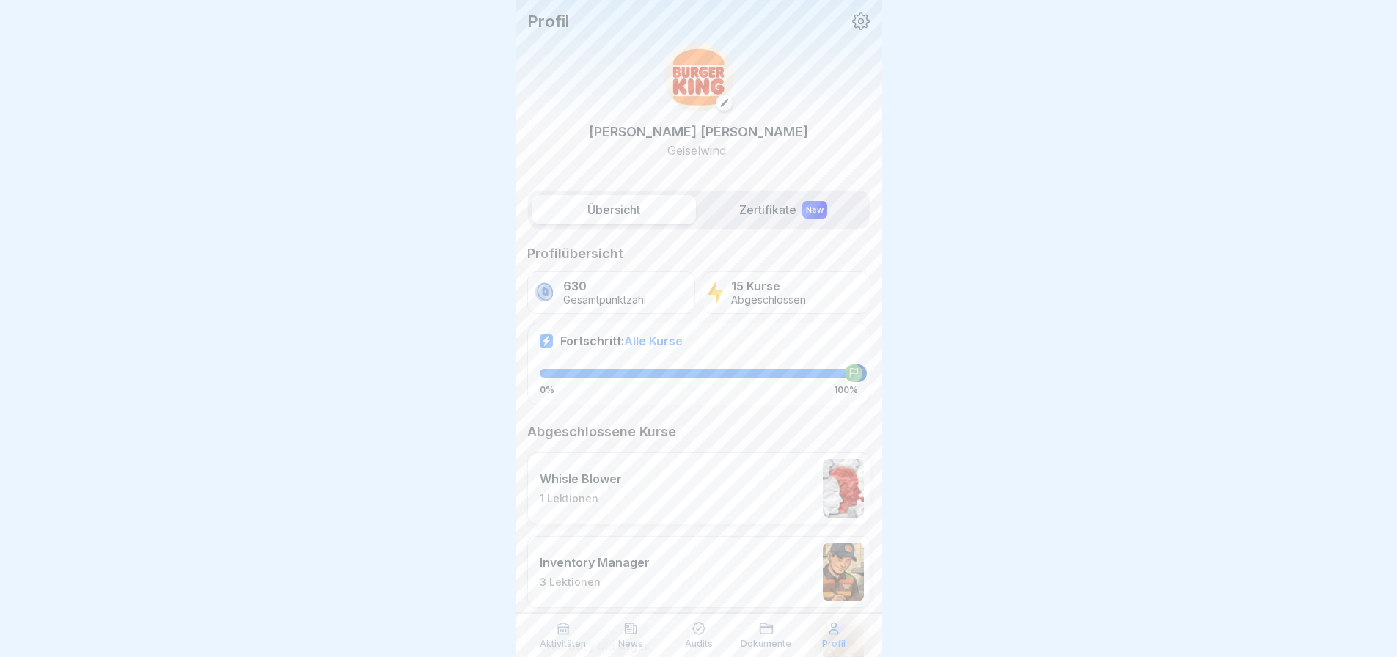
click at [452, 359] on body "Profil Andreas Salmen Geiselwind Übersicht Zertifikate New Profilübersicht 630 …" at bounding box center [698, 328] width 1397 height 657
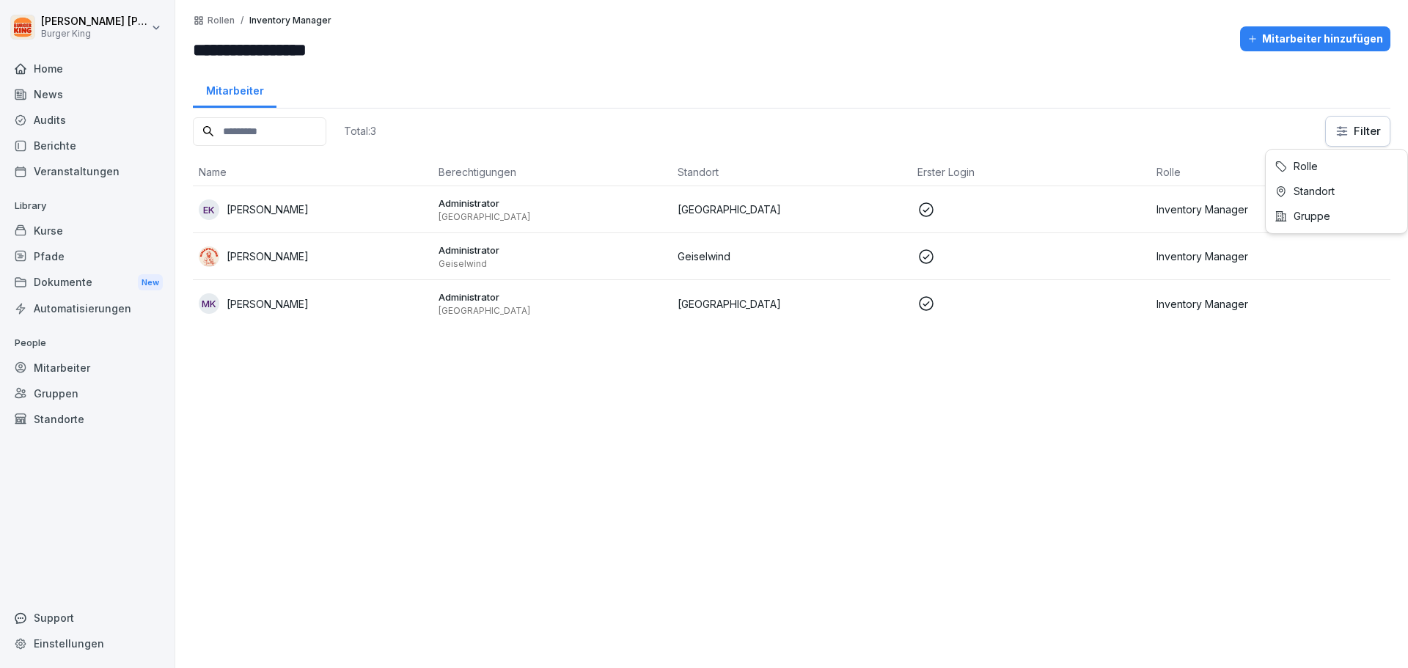
click at [1346, 123] on html "**********" at bounding box center [704, 334] width 1408 height 668
drag, startPoint x: 730, startPoint y: 47, endPoint x: 733, endPoint y: 60, distance: 13.5
click at [733, 60] on html "**********" at bounding box center [704, 334] width 1408 height 668
click at [95, 45] on html "**********" at bounding box center [704, 334] width 1408 height 668
click at [12, 73] on html "**********" at bounding box center [704, 334] width 1408 height 668
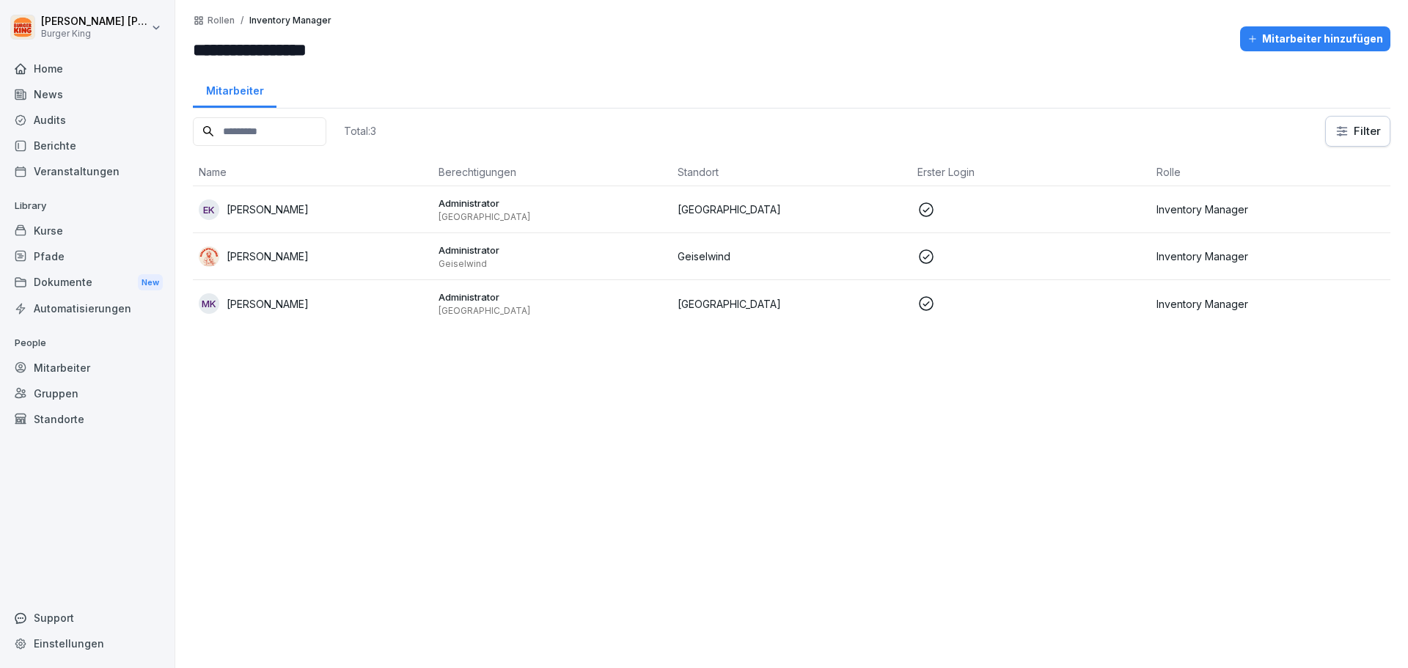
click at [15, 69] on icon at bounding box center [21, 69] width 12 height 12
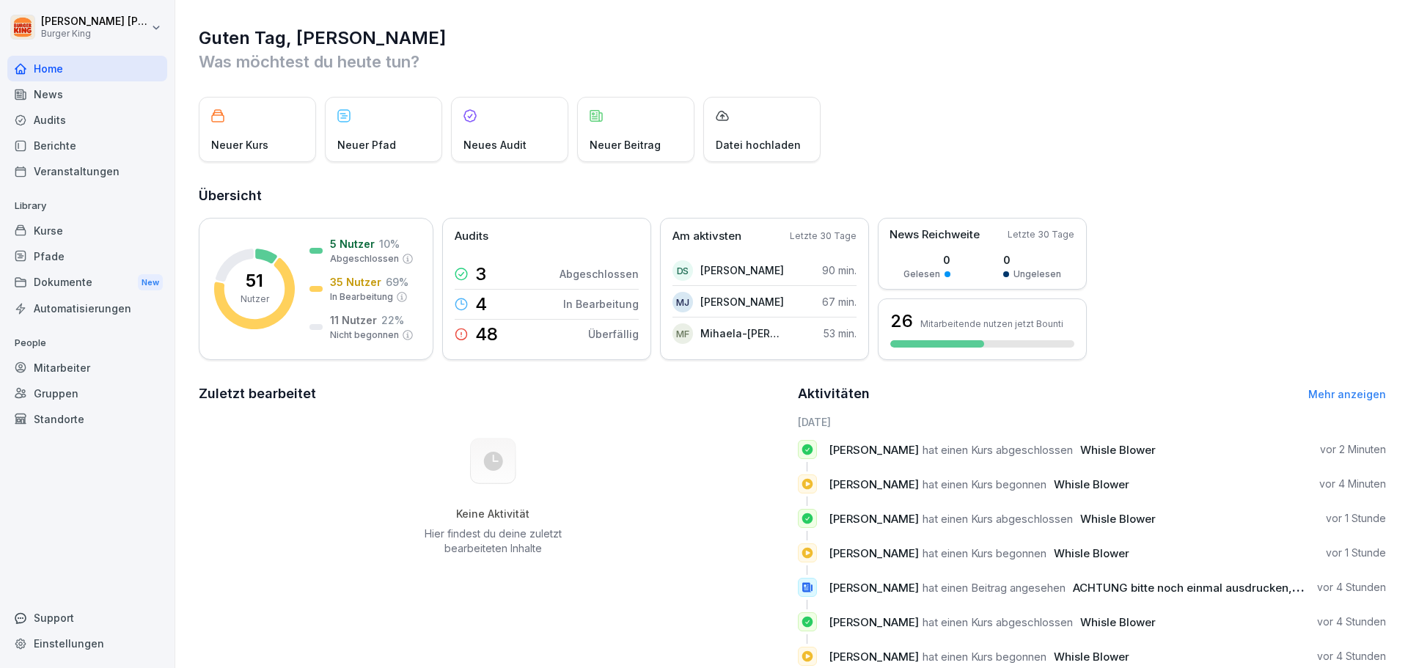
click at [40, 98] on div "News" at bounding box center [87, 94] width 160 height 26
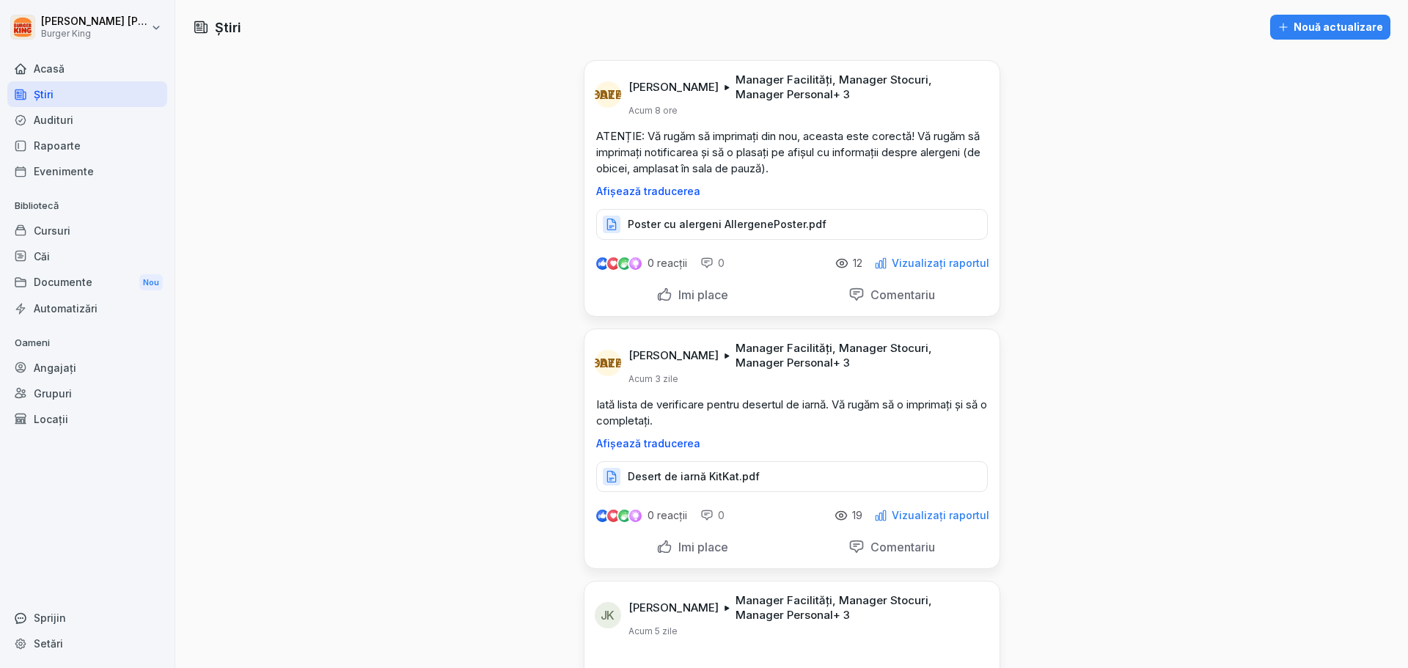
click at [718, 216] on div "Poster cu alergeni AllergenePoster.pdf" at bounding box center [792, 224] width 392 height 31
click at [725, 477] on font "Desert de iarnă KitKat.pdf" at bounding box center [694, 476] width 132 height 12
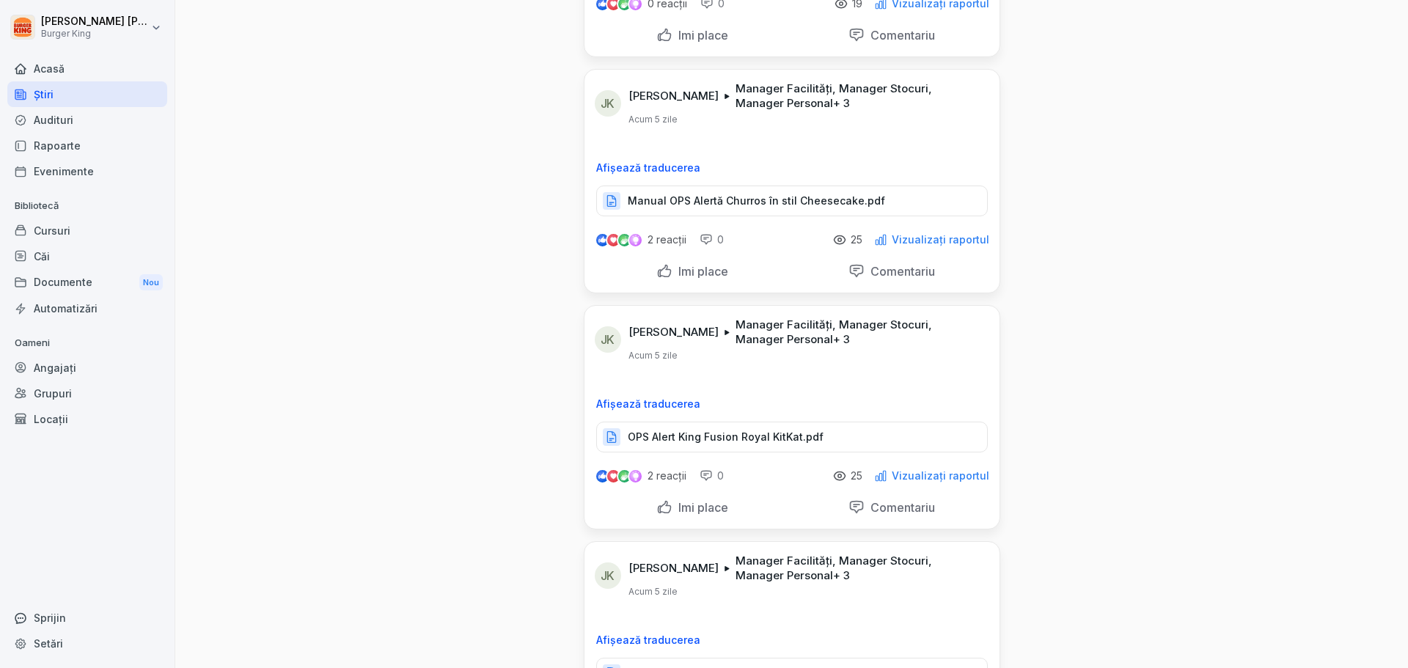
scroll to position [514, 0]
click at [783, 436] on font "OPS Alert King Fusion Royal KitKat.pdf" at bounding box center [726, 435] width 196 height 12
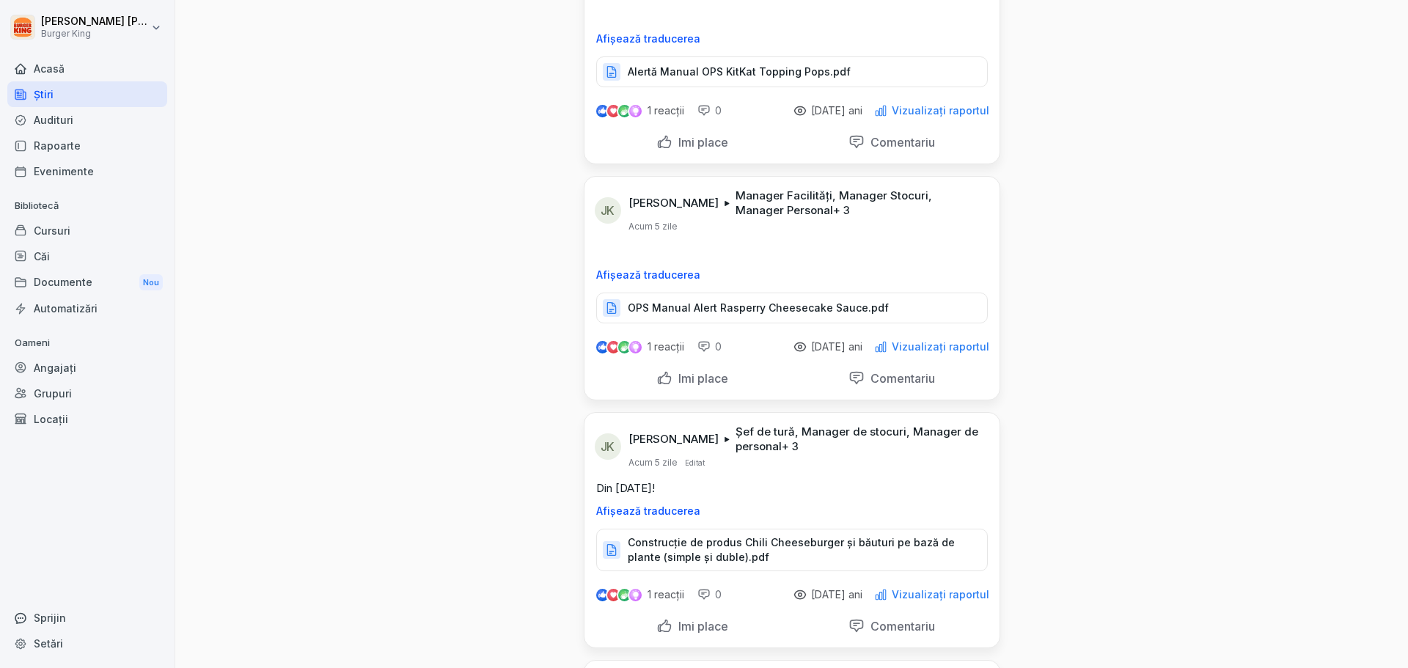
scroll to position [1614, 0]
